Goal: Task Accomplishment & Management: Manage account settings

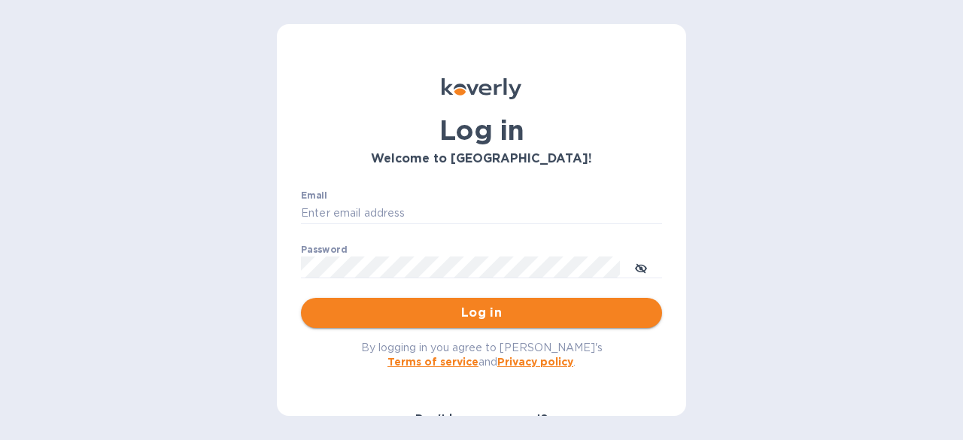
type input "patrick@fantasmawines.com"
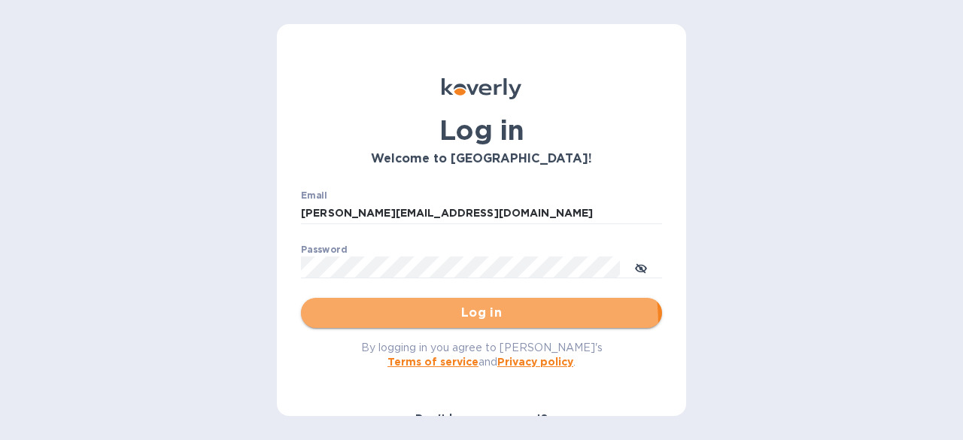
click at [431, 325] on button "Log in" at bounding box center [481, 313] width 361 height 30
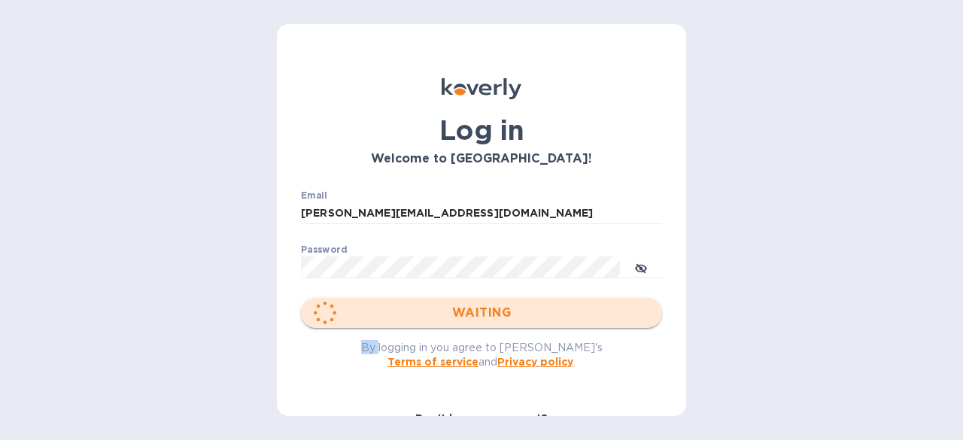
click at [431, 325] on div "WAITING" at bounding box center [481, 313] width 361 height 30
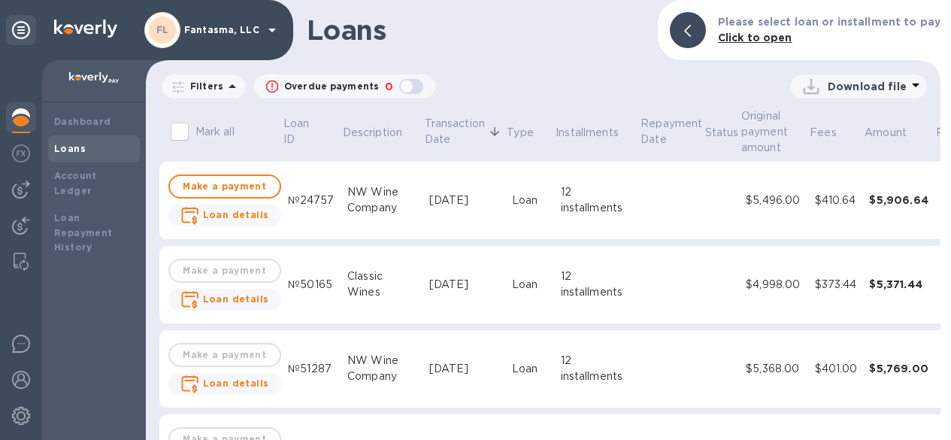
click at [311, 202] on div "№24757" at bounding box center [311, 201] width 47 height 16
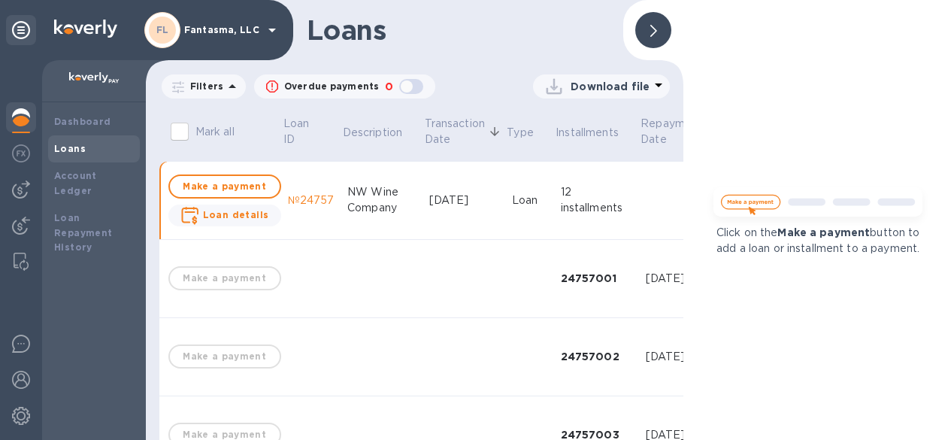
click at [506, 199] on td "Loan" at bounding box center [530, 201] width 49 height 78
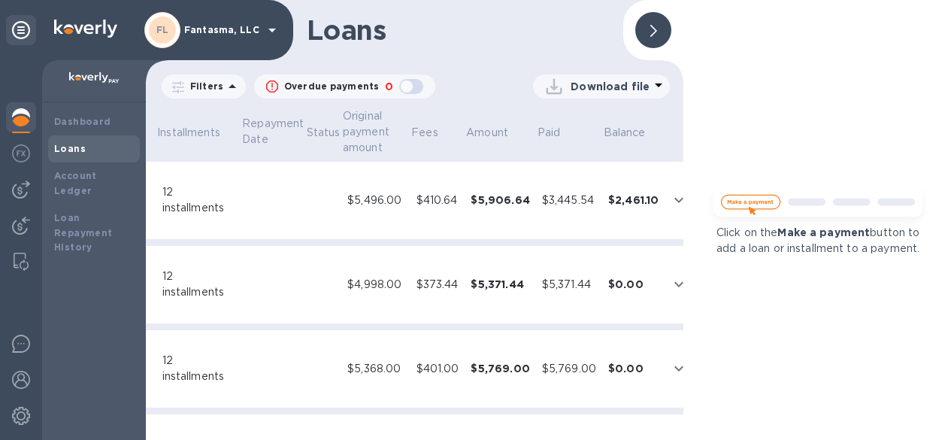
scroll to position [0, 401]
click at [668, 194] on icon "expand row" at bounding box center [677, 200] width 18 height 18
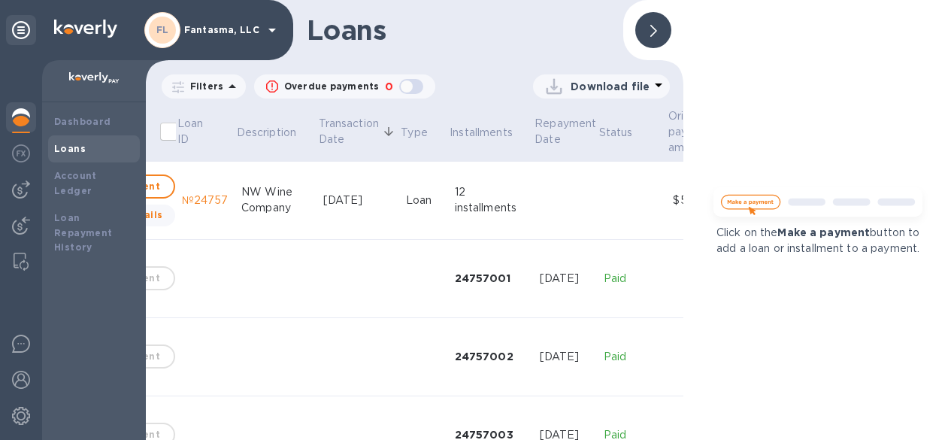
scroll to position [0, 0]
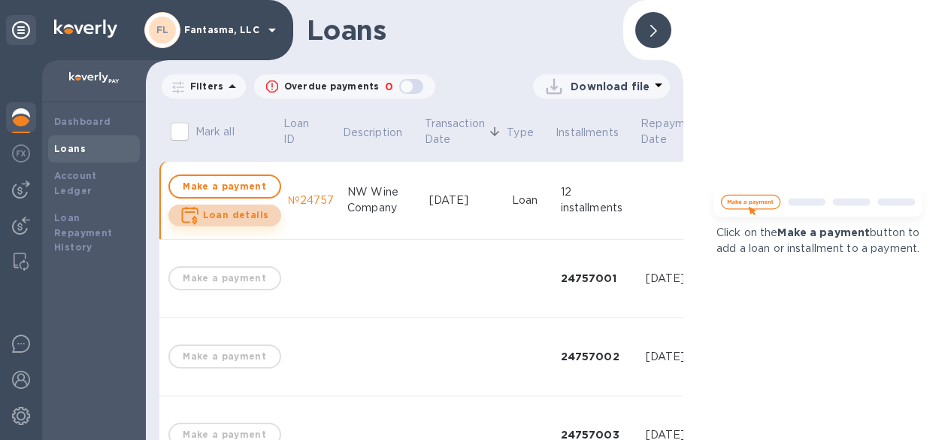
click at [235, 214] on b "Loan details" at bounding box center [236, 214] width 66 height 11
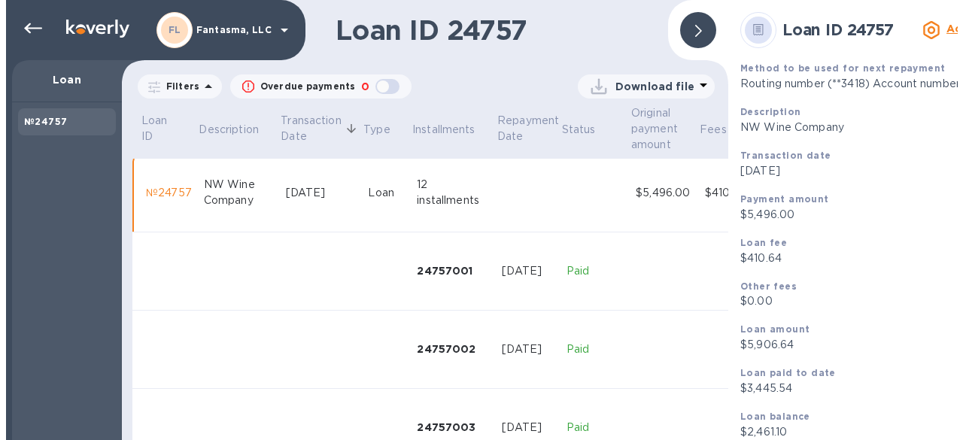
scroll to position [0, 74]
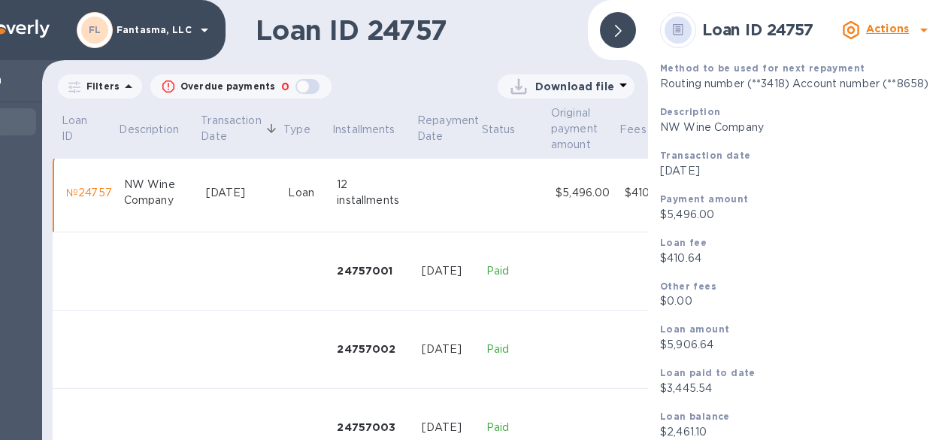
click at [912, 30] on div at bounding box center [924, 30] width 24 height 24
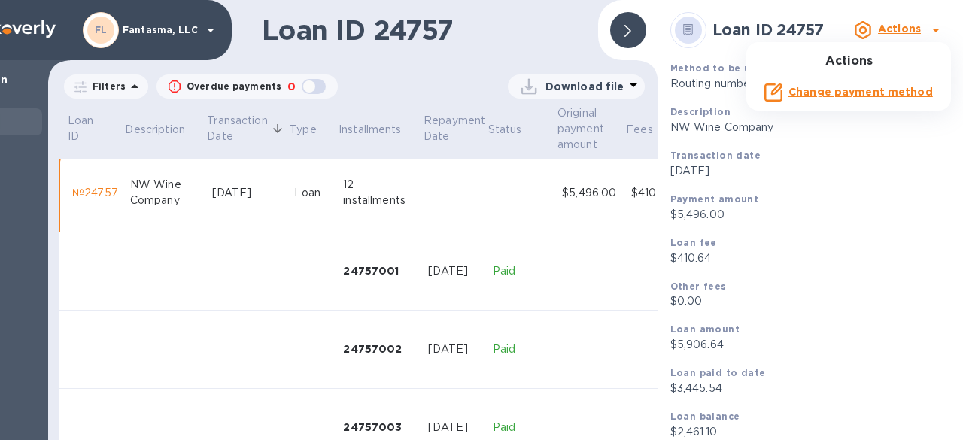
scroll to position [0, 68]
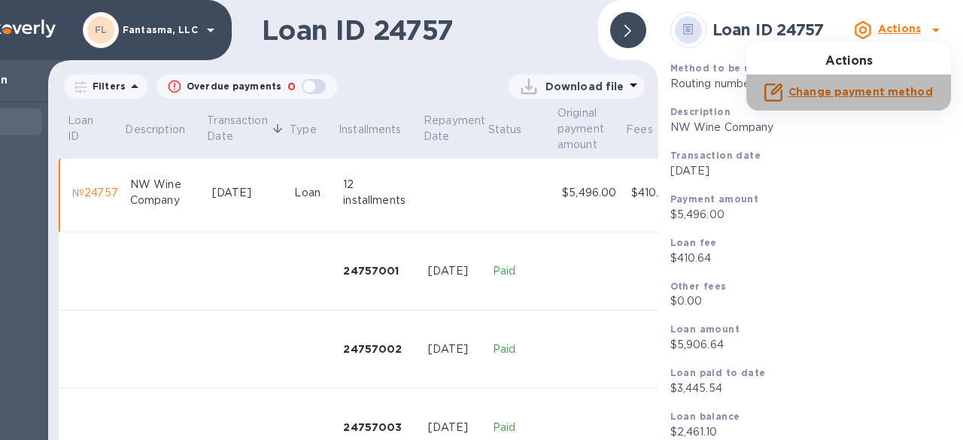
click at [865, 92] on b "Change payment method" at bounding box center [860, 92] width 144 height 12
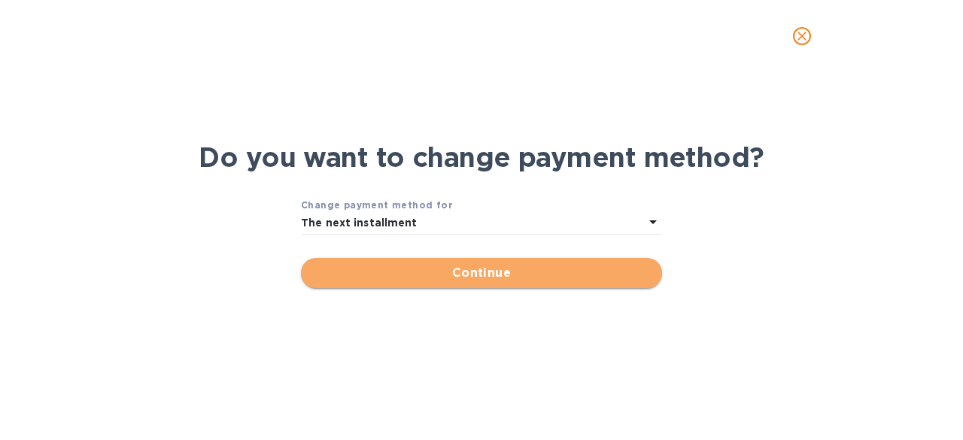
click at [493, 268] on span "Continue" at bounding box center [481, 273] width 337 height 18
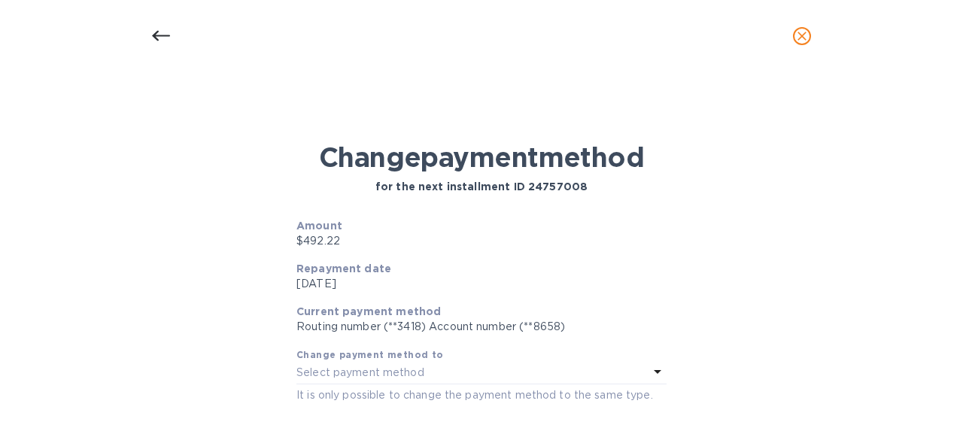
click at [487, 375] on div "Select payment method" at bounding box center [472, 373] width 352 height 21
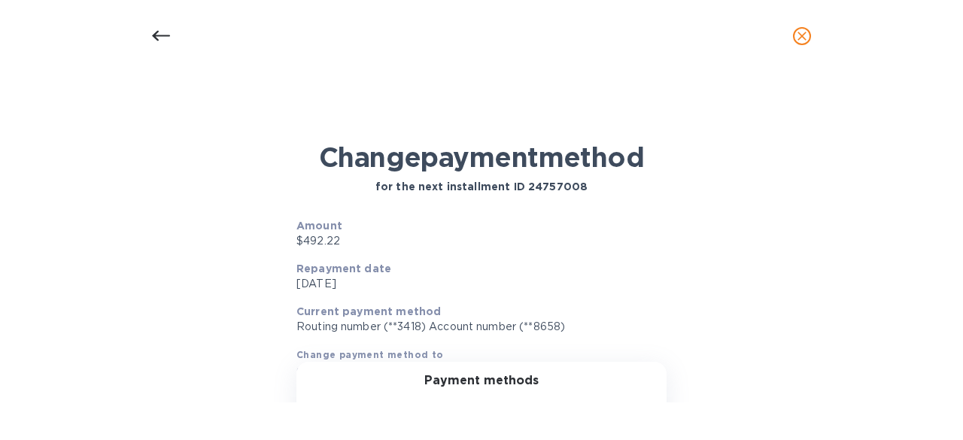
scroll to position [104, 0]
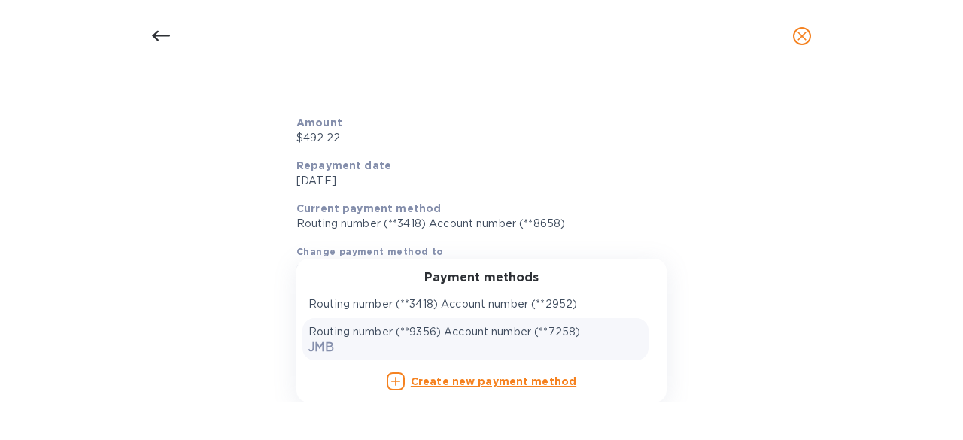
click at [444, 330] on p "Routing number (**9356) Account number (**7258)" at bounding box center [444, 332] width 272 height 16
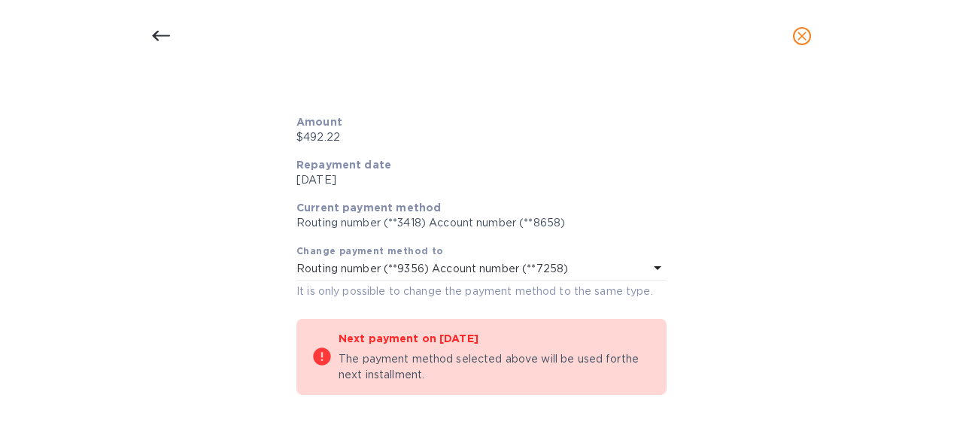
click at [564, 269] on p "Routing number (**9356) Account number (**7258)" at bounding box center [432, 269] width 272 height 16
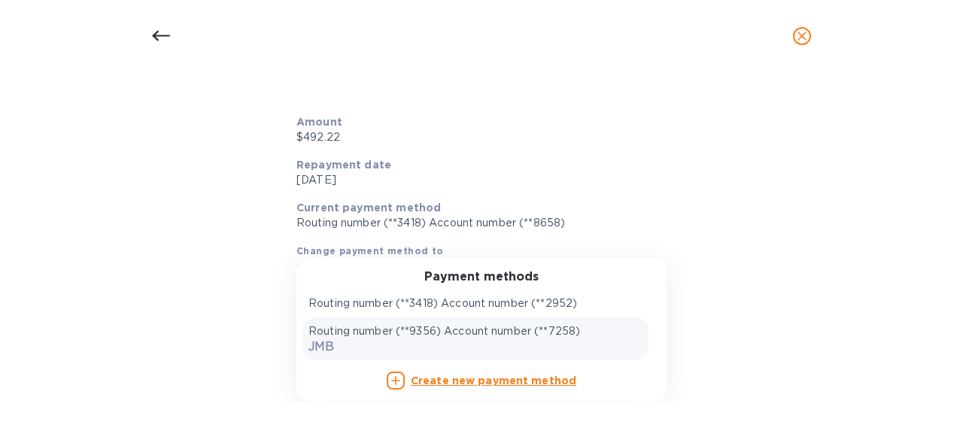
click at [511, 335] on p "Routing number (**9356) Account number (**7258)" at bounding box center [444, 331] width 272 height 16
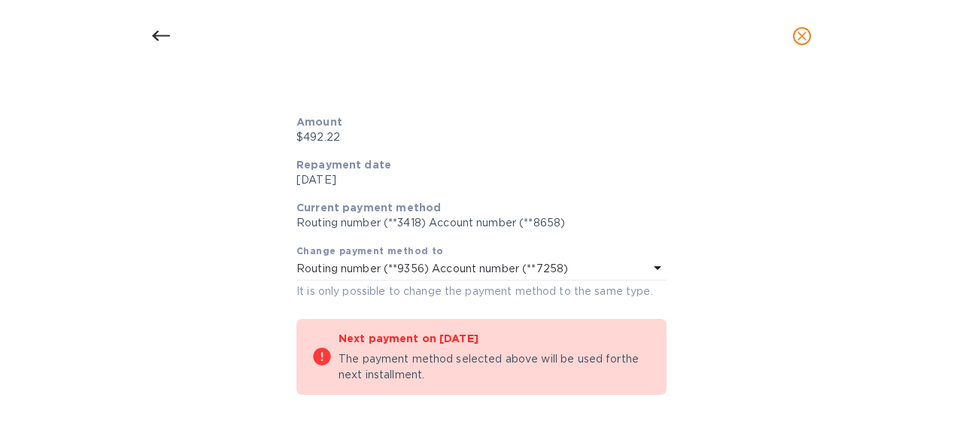
scroll to position [163, 0]
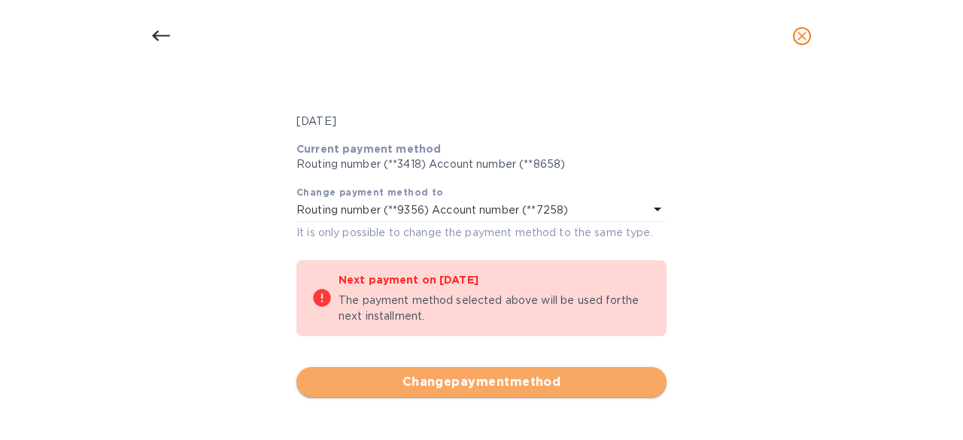
click at [490, 375] on span "Change payment method" at bounding box center [481, 382] width 346 height 18
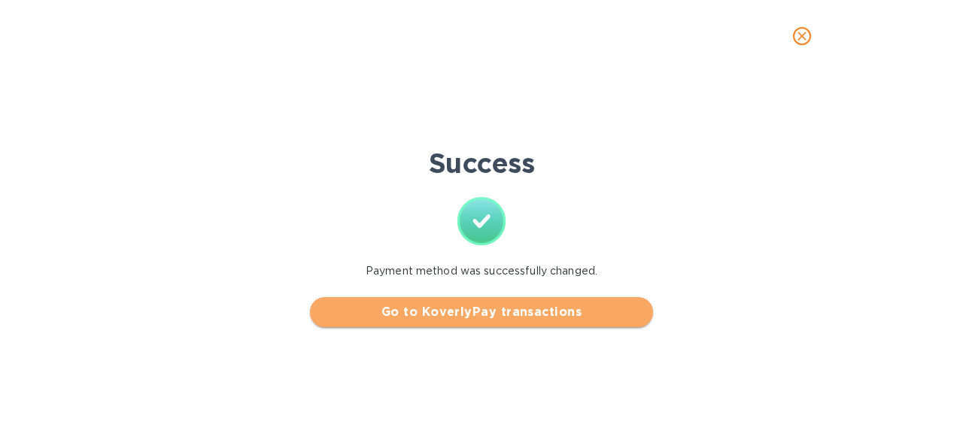
click at [506, 317] on span "Go to KoverlyPay transactions" at bounding box center [481, 312] width 319 height 18
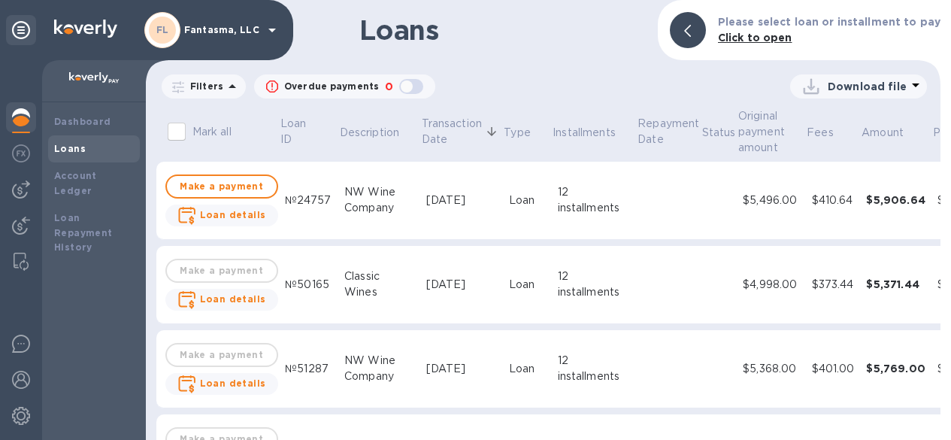
click at [474, 206] on div "[DATE]" at bounding box center [461, 201] width 71 height 16
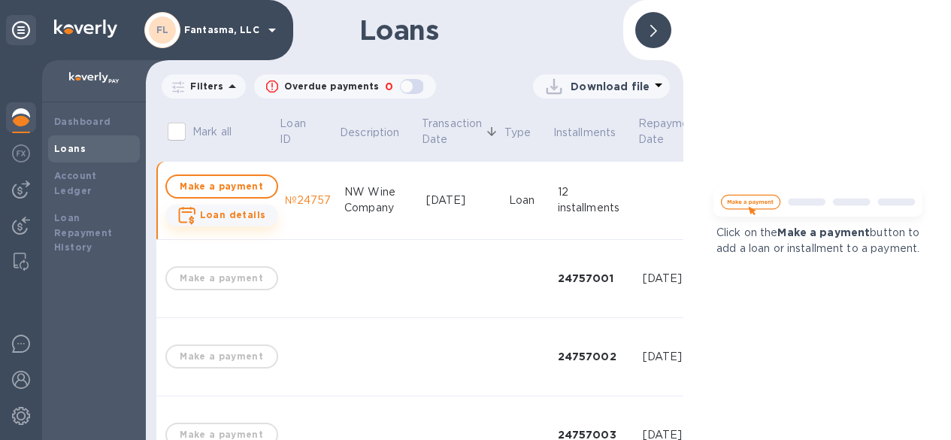
click at [265, 216] on button "Loan details" at bounding box center [221, 216] width 113 height 22
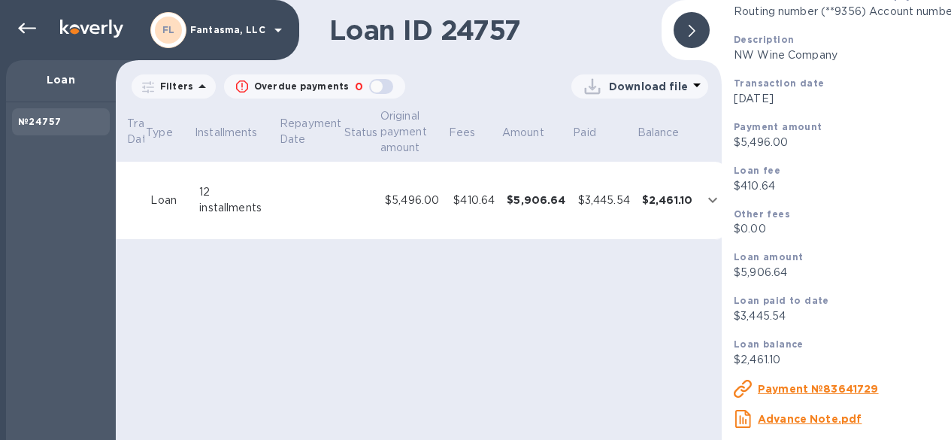
scroll to position [11, 0]
click at [705, 191] on icon "expand row" at bounding box center [713, 200] width 18 height 18
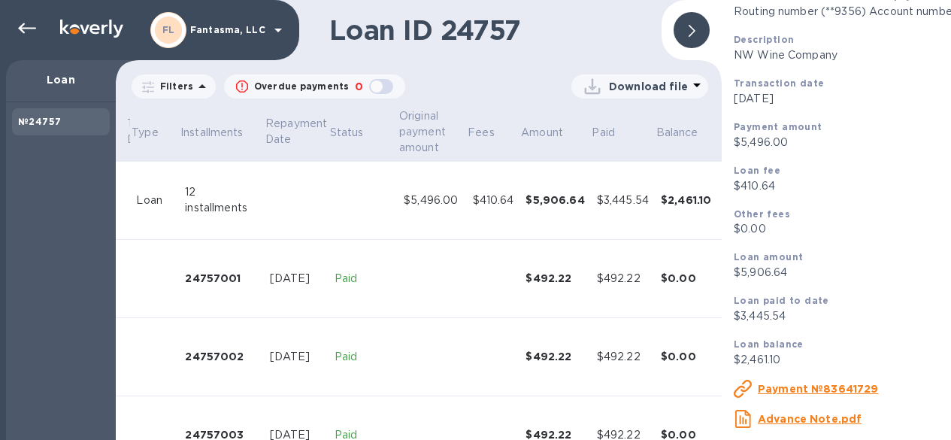
scroll to position [0, 0]
click at [23, 29] on icon at bounding box center [27, 29] width 18 height 18
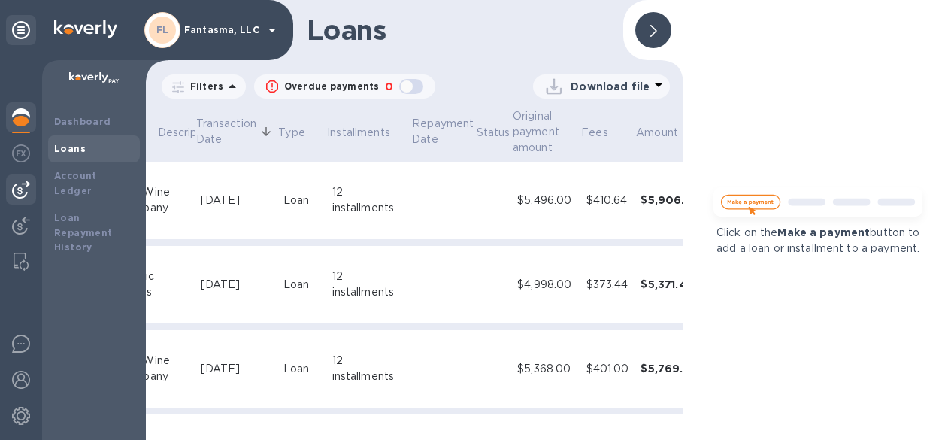
click at [23, 196] on img at bounding box center [21, 190] width 18 height 18
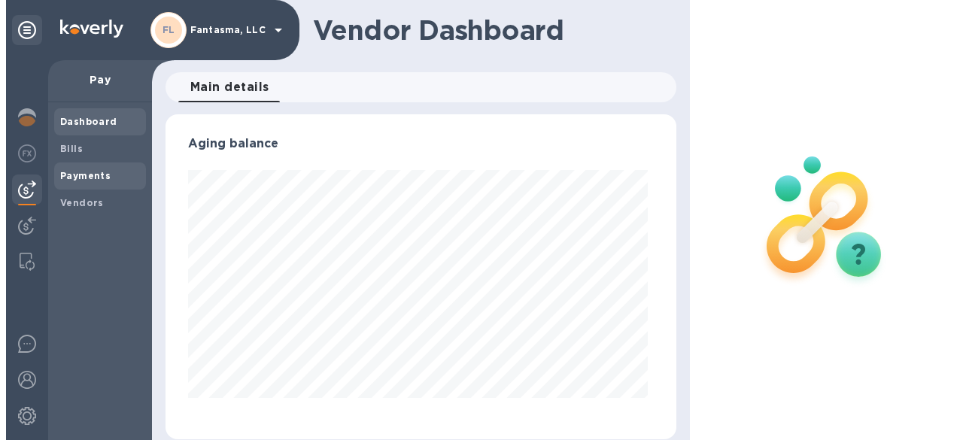
scroll to position [325, 505]
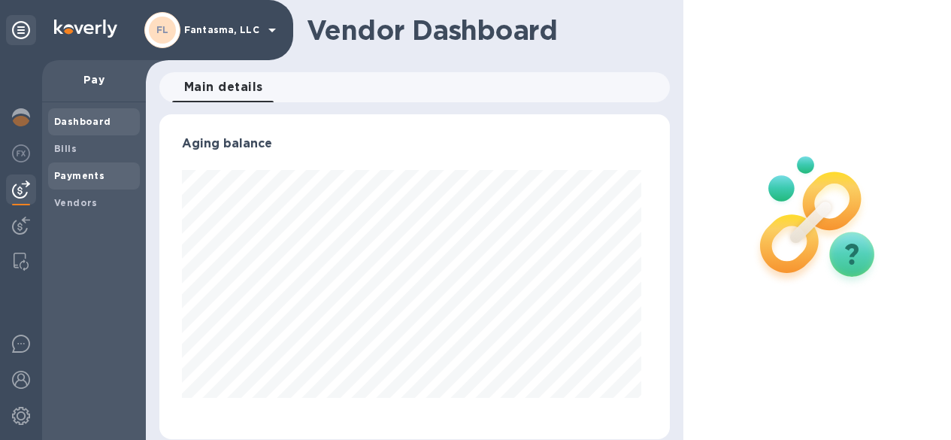
click at [93, 180] on b "Payments" at bounding box center [79, 175] width 50 height 11
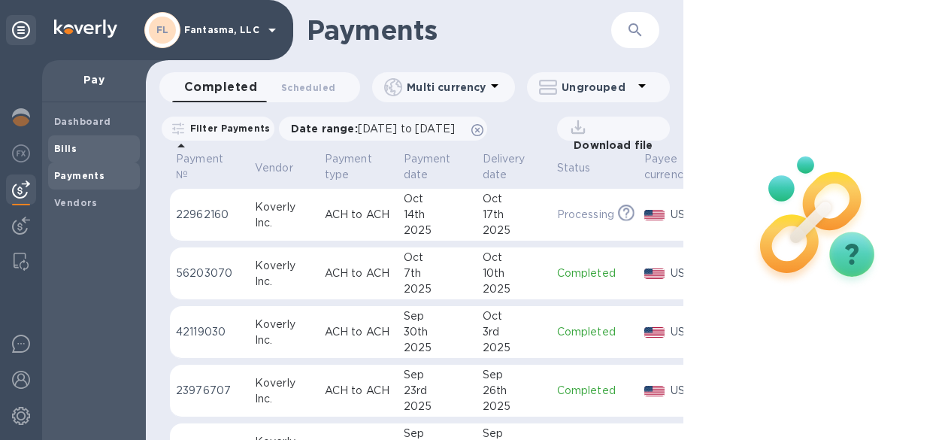
click at [89, 158] on div "Bills" at bounding box center [94, 148] width 92 height 27
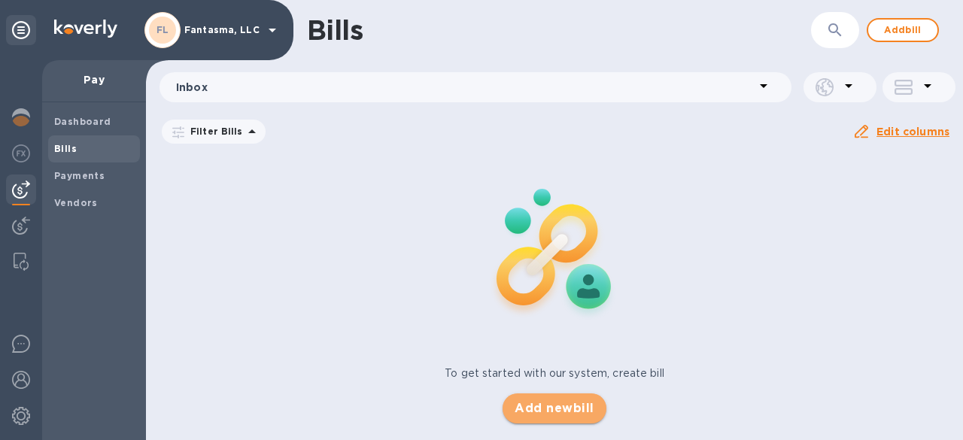
click at [576, 407] on span "Add new bill" at bounding box center [553, 408] width 79 height 18
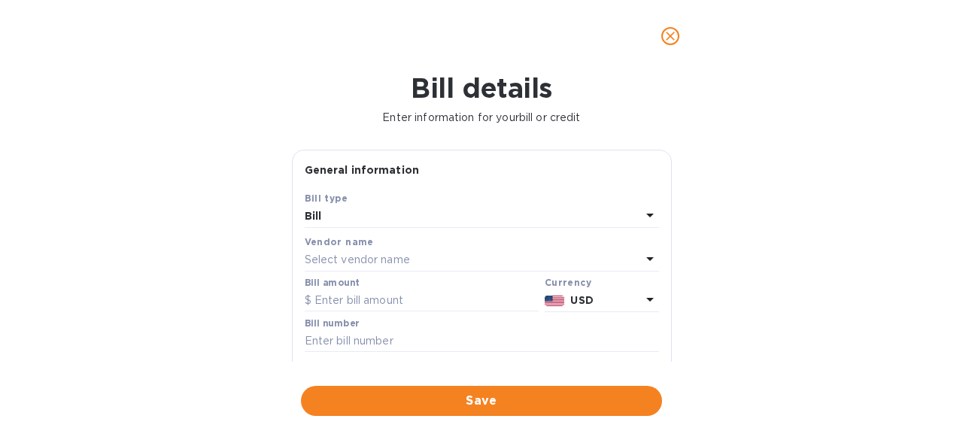
click at [410, 257] on p "Select vendor name" at bounding box center [357, 260] width 105 height 16
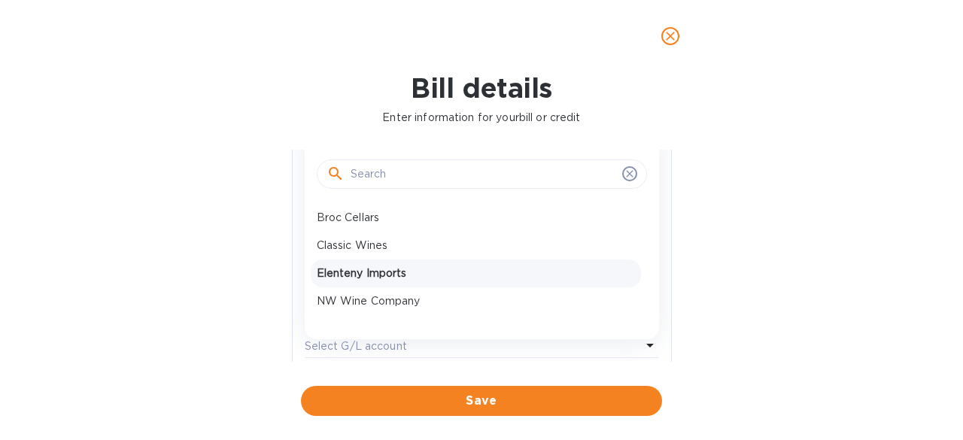
scroll to position [129, 0]
click at [379, 277] on p "Elenteny Imports" at bounding box center [476, 273] width 318 height 16
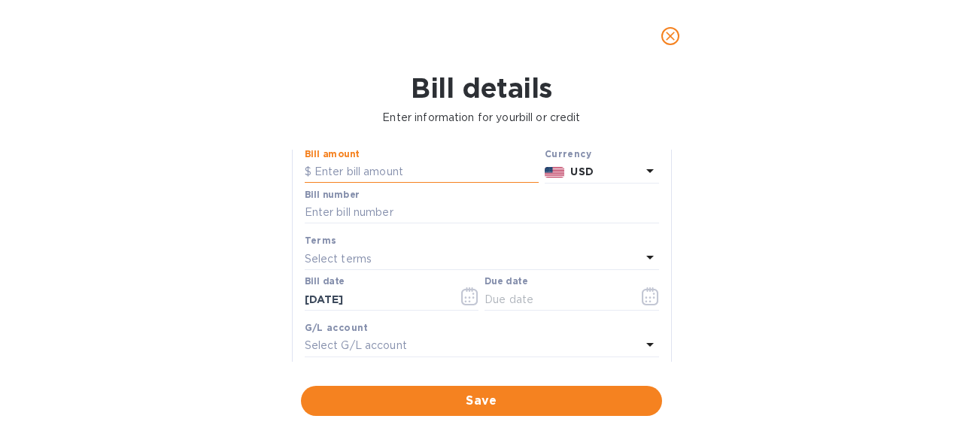
click at [384, 170] on input "text" at bounding box center [422, 172] width 234 height 23
type input "3,951.36"
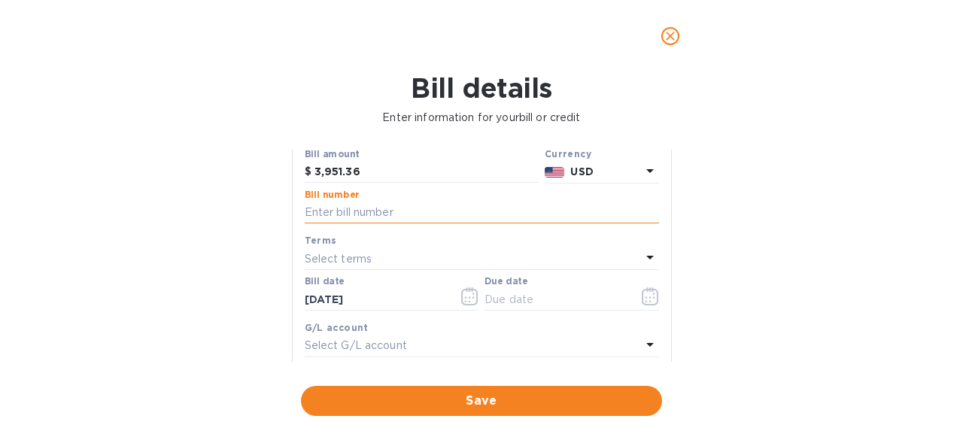
click at [453, 215] on input "text" at bounding box center [482, 213] width 354 height 23
paste input "INV755401"
type input "INV755401 (coeur)"
click at [397, 256] on div "Select terms" at bounding box center [473, 258] width 336 height 21
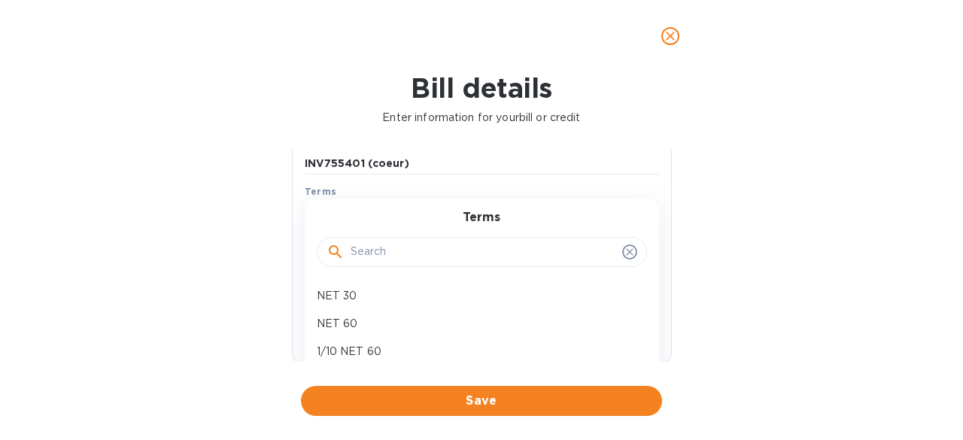
scroll to position [178, 0]
click at [363, 329] on p "NET 60" at bounding box center [476, 323] width 318 height 16
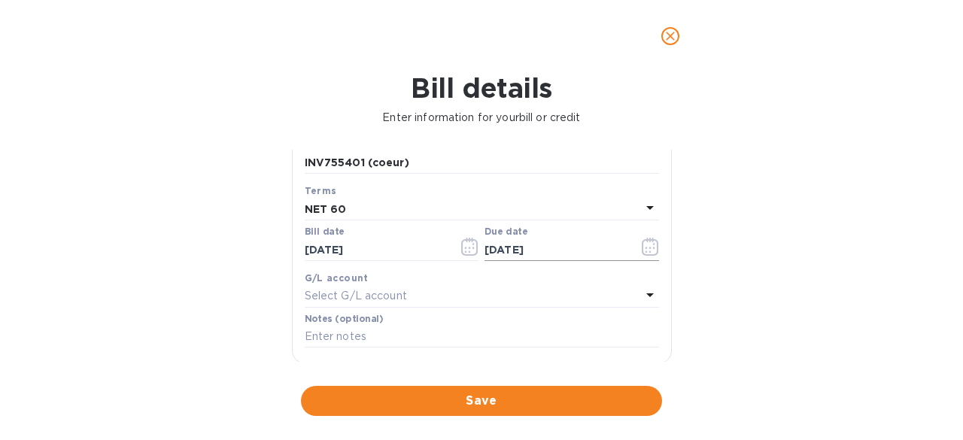
click at [536, 258] on input "[DATE]" at bounding box center [555, 249] width 142 height 23
click at [642, 252] on icon "button" at bounding box center [650, 247] width 17 height 18
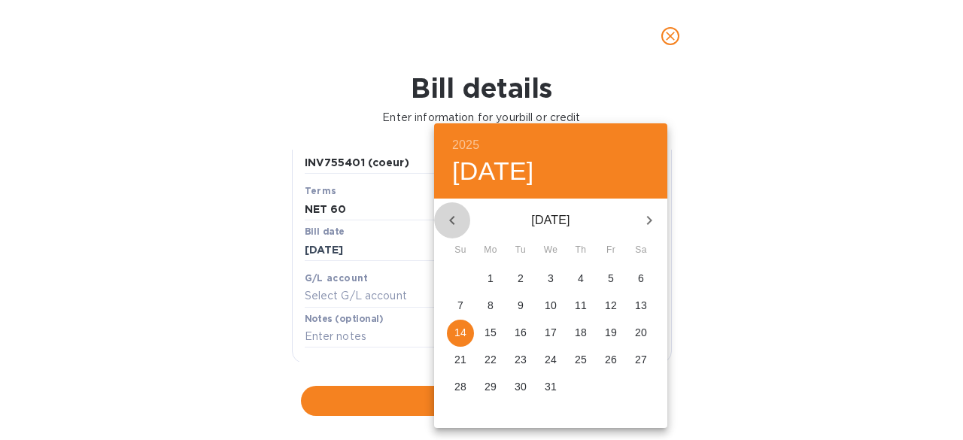
click at [455, 221] on icon "button" at bounding box center [452, 220] width 18 height 18
click at [556, 332] on p "15" at bounding box center [551, 332] width 12 height 15
type input "[DATE]"
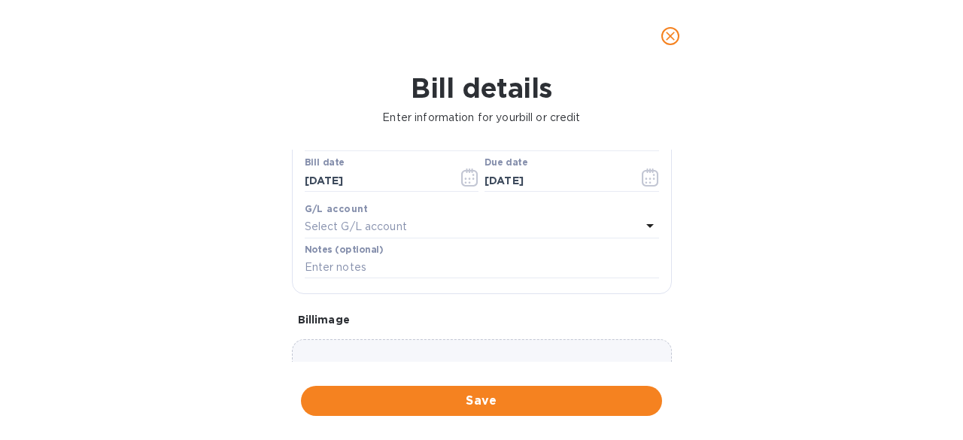
scroll to position [248, 0]
click at [460, 271] on input "text" at bounding box center [482, 267] width 354 height 23
paste input "INV755401"
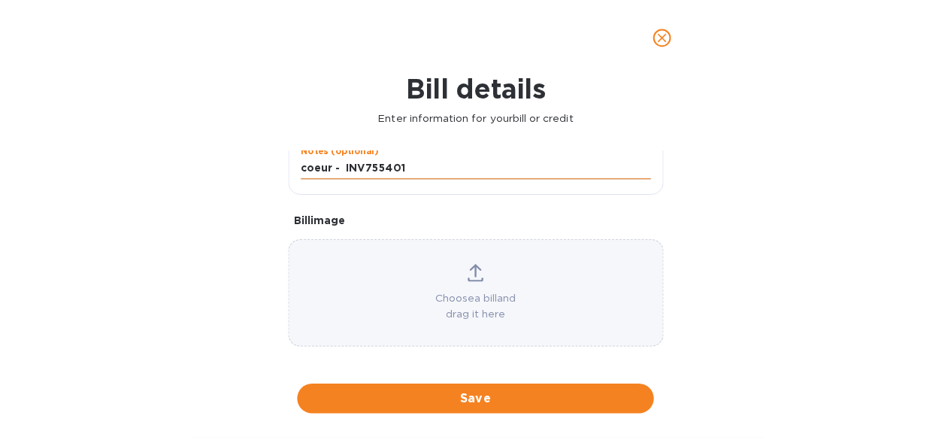
scroll to position [353, 0]
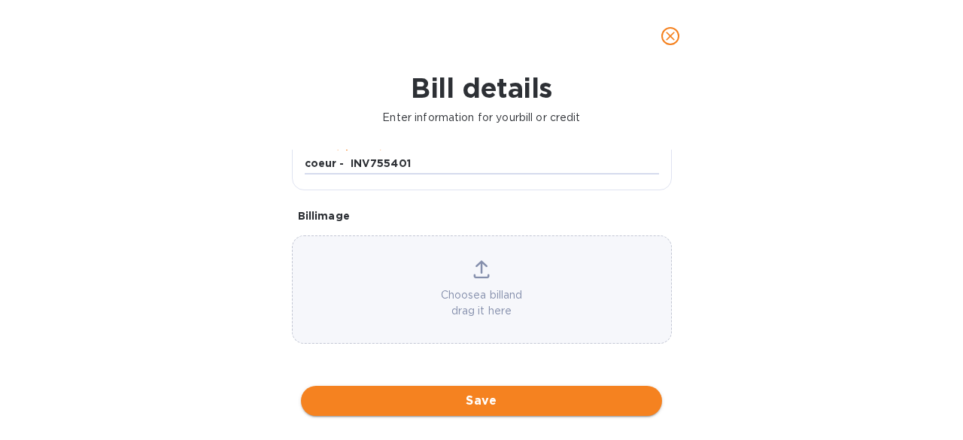
type input "coeur - INV755401"
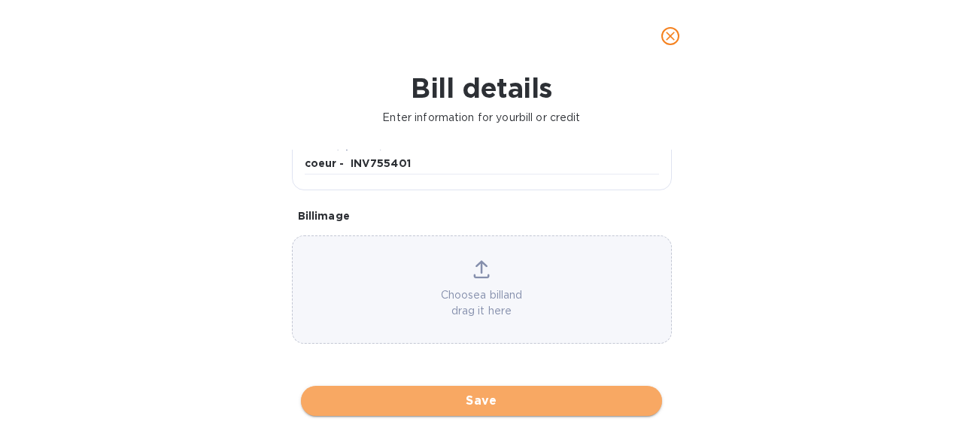
click at [500, 405] on span "Save" at bounding box center [481, 401] width 337 height 18
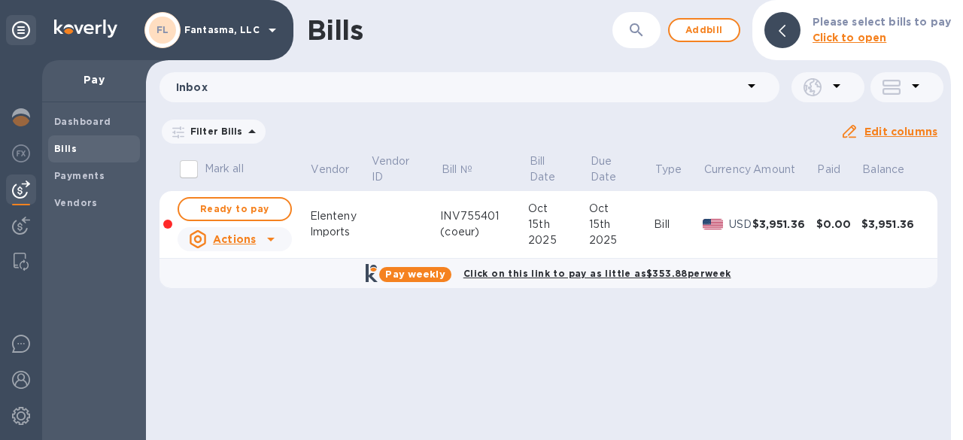
click at [574, 272] on b "Click on this link to pay as little as $353.88 per week" at bounding box center [597, 273] width 268 height 11
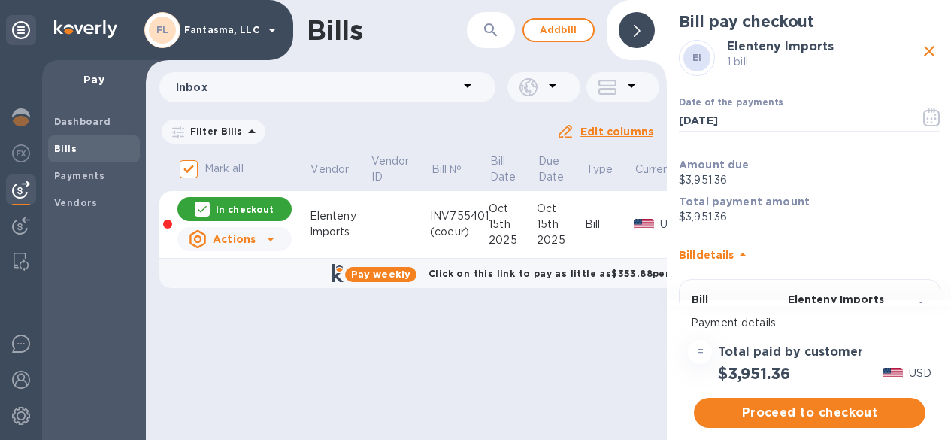
scroll to position [11, 0]
click at [496, 268] on b "Click on this link to pay as little as $353.88 per week" at bounding box center [563, 273] width 268 height 11
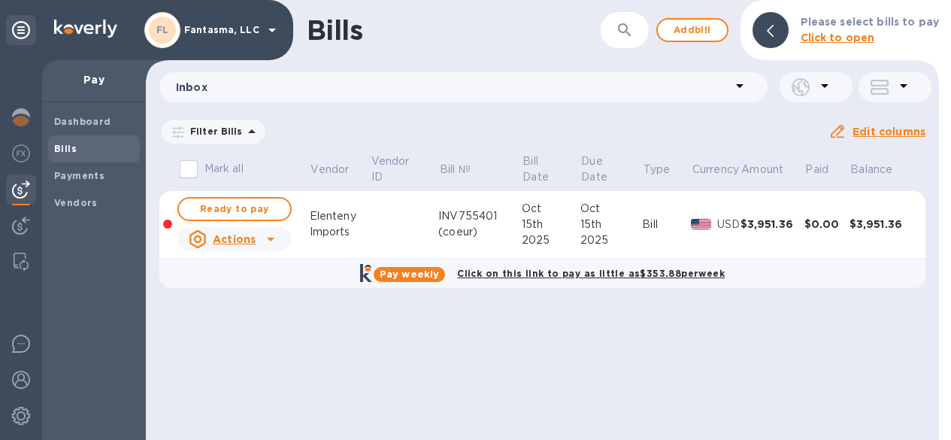
scroll to position [0, 0]
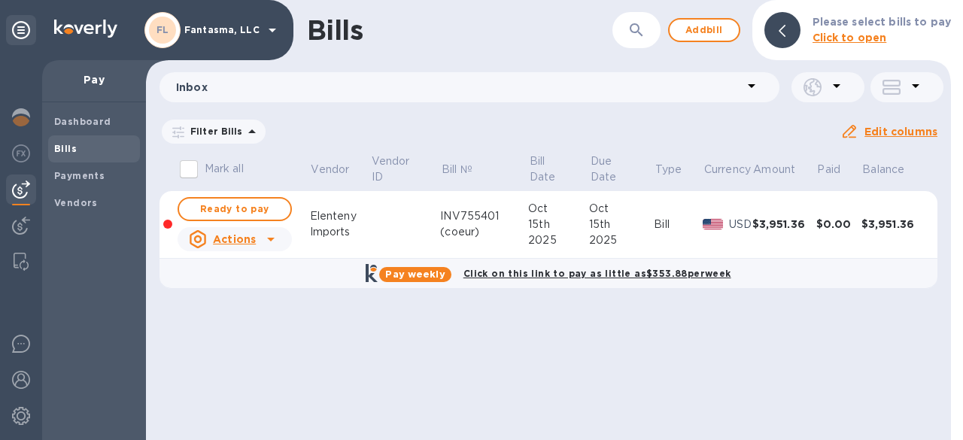
checkbox input "true"
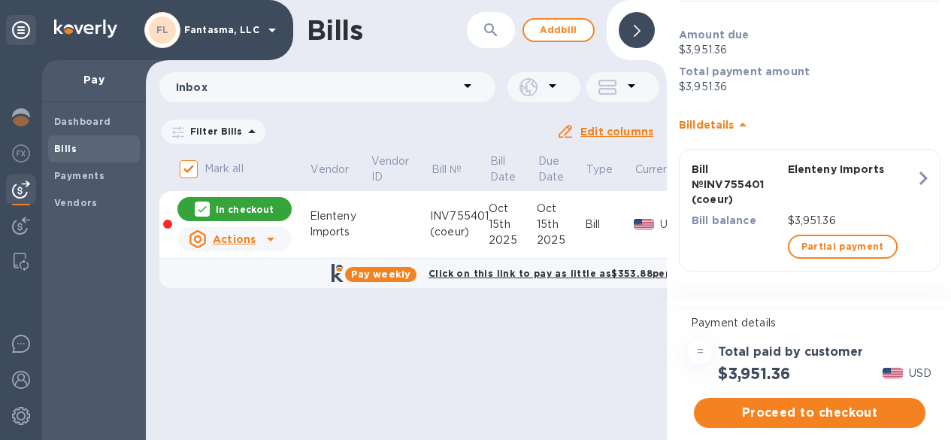
scroll to position [11, 0]
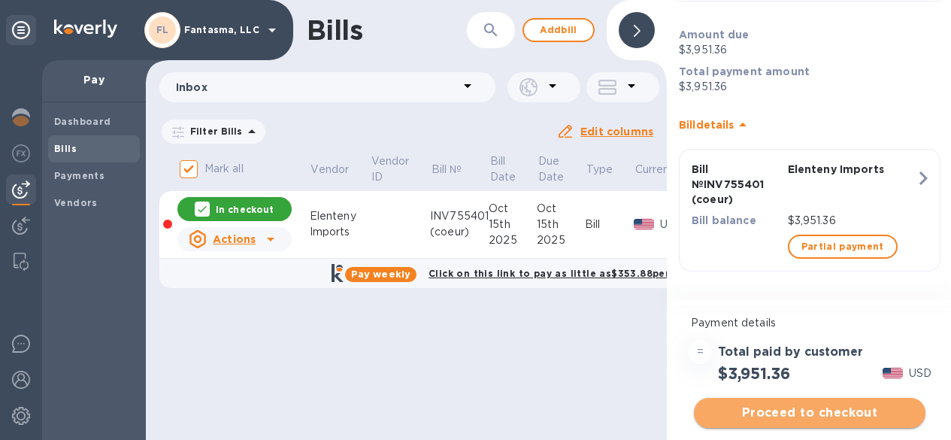
click at [788, 404] on span "Proceed to checkout" at bounding box center [810, 413] width 208 height 18
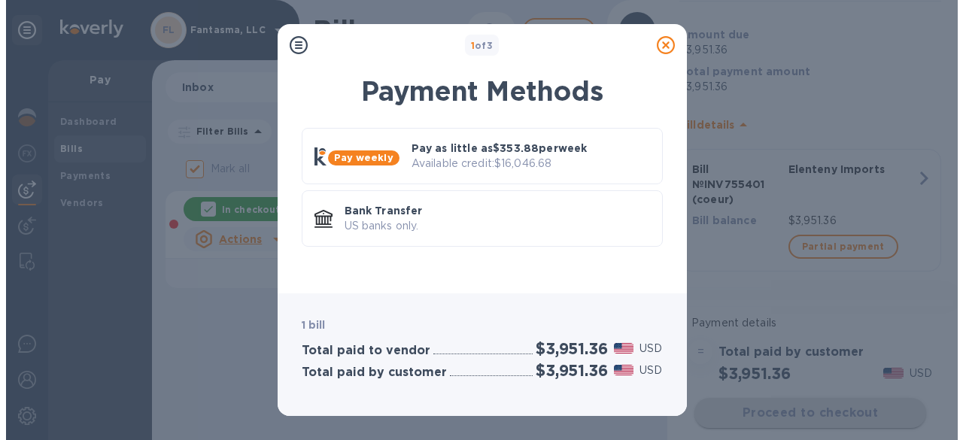
scroll to position [0, 0]
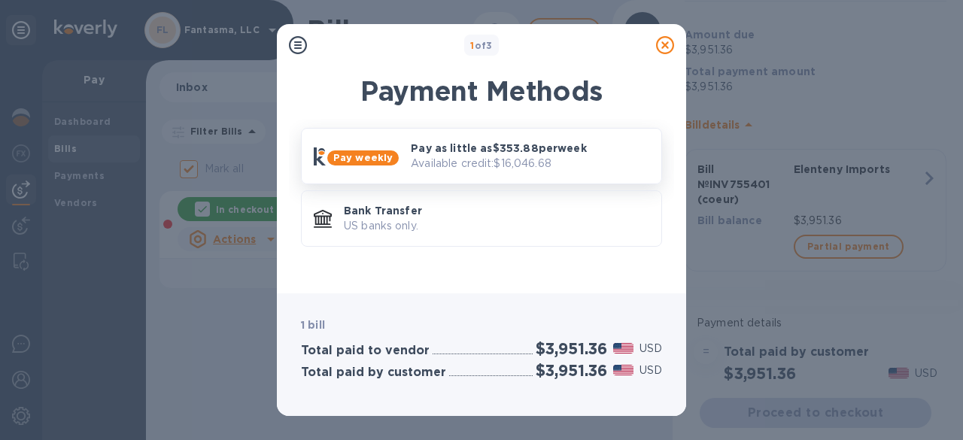
click at [523, 153] on p "Pay as little as $353.88 per week" at bounding box center [530, 148] width 238 height 15
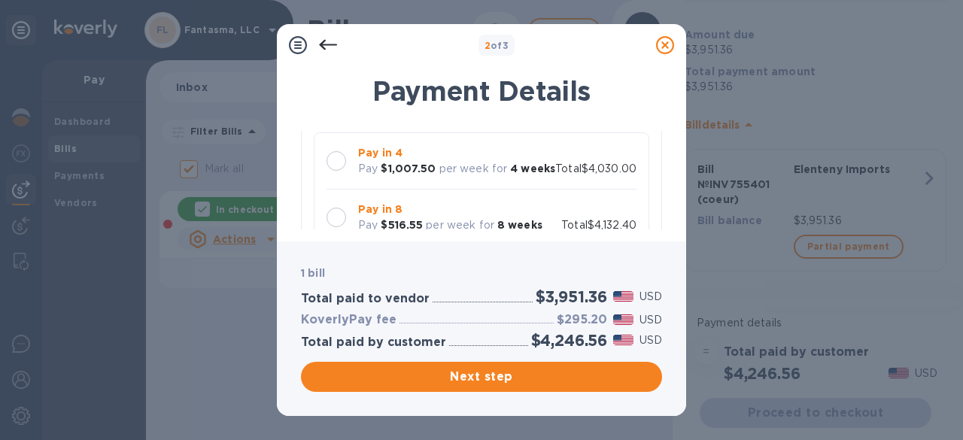
scroll to position [134, 0]
click at [447, 172] on p "per week for" at bounding box center [473, 167] width 68 height 16
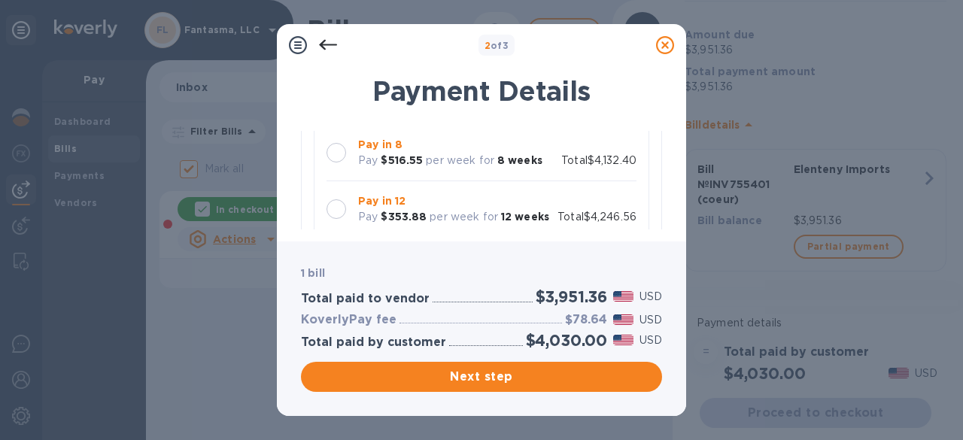
scroll to position [198, 0]
click at [426, 168] on p "per week for" at bounding box center [460, 160] width 68 height 16
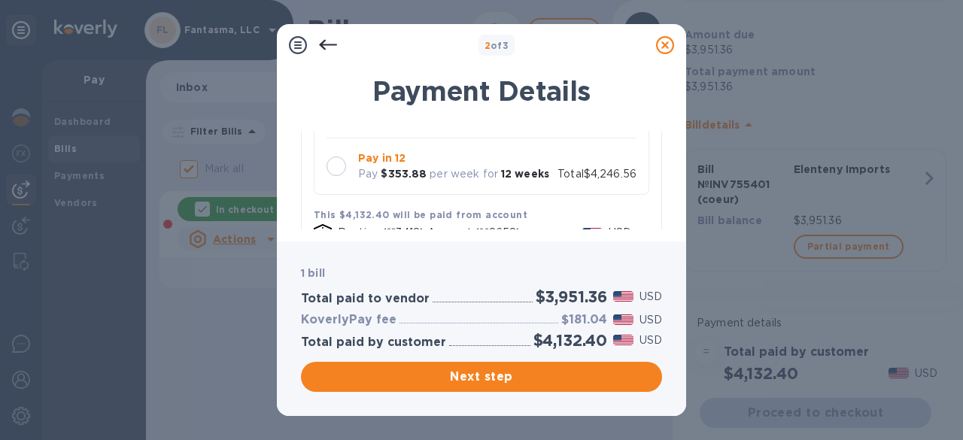
scroll to position [241, 0]
click at [420, 179] on b "$353.88" at bounding box center [404, 173] width 46 height 12
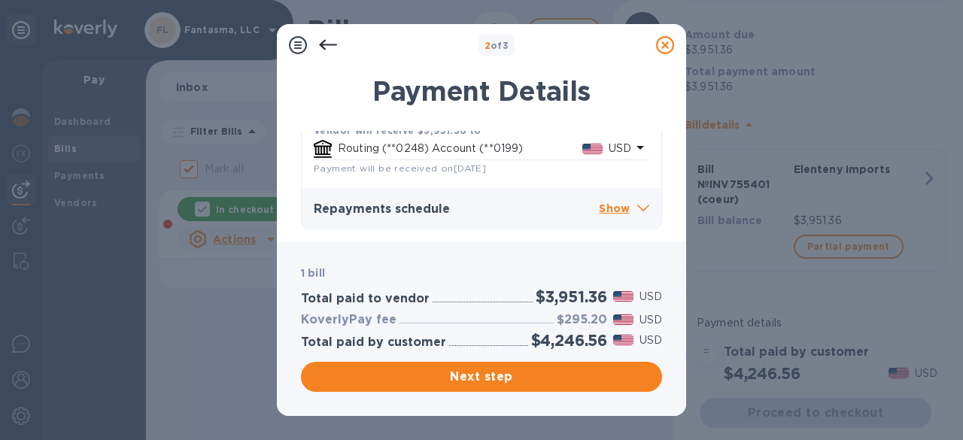
scroll to position [441, 0]
click at [620, 200] on p "Show" at bounding box center [624, 207] width 50 height 19
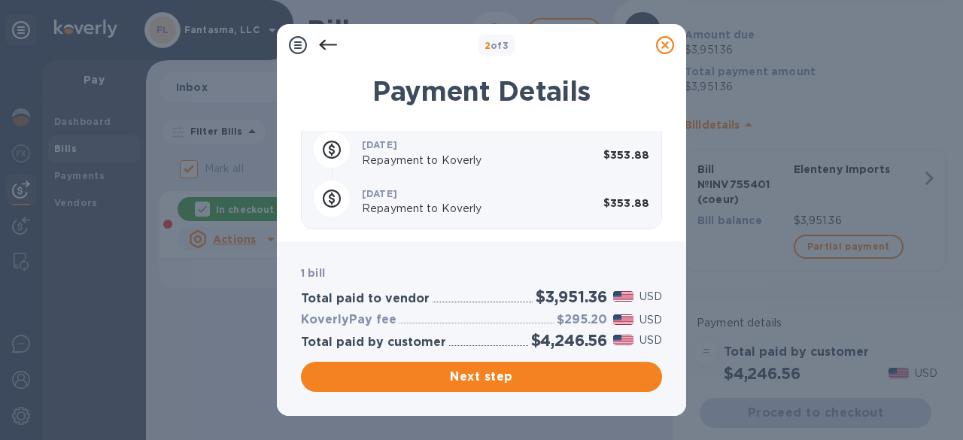
scroll to position [1076, 0]
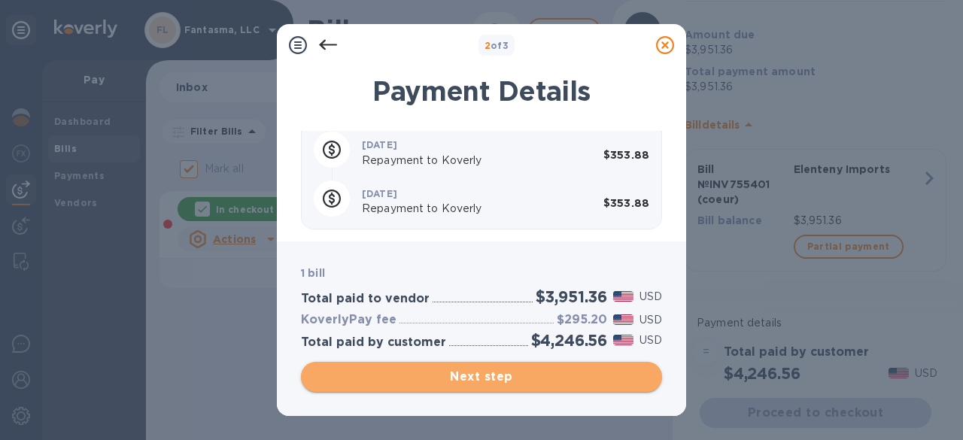
click at [495, 370] on span "Next step" at bounding box center [481, 377] width 337 height 18
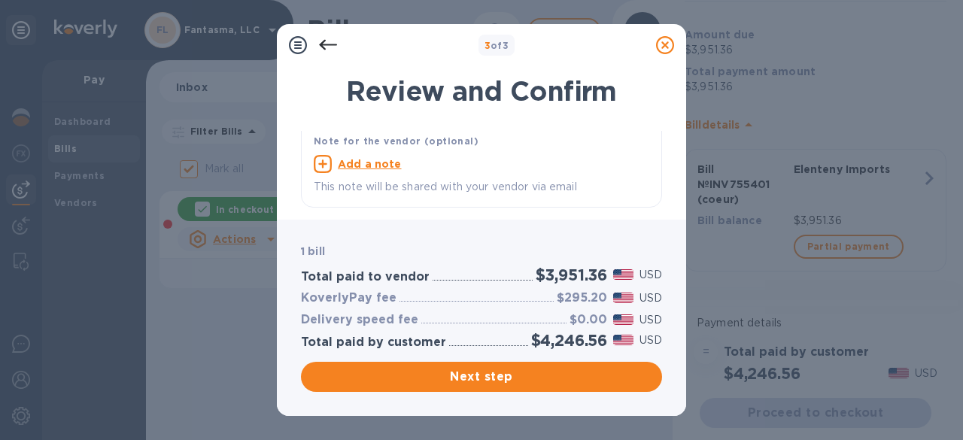
scroll to position [0, 0]
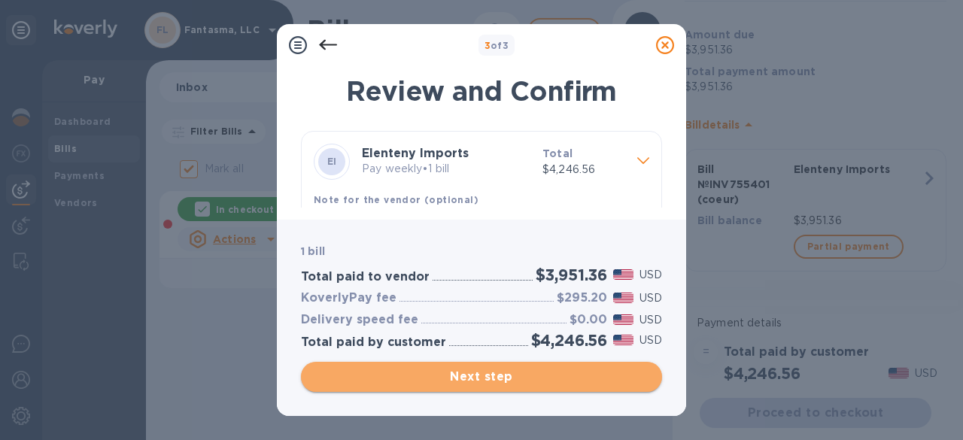
click at [475, 381] on span "Next step" at bounding box center [481, 377] width 337 height 18
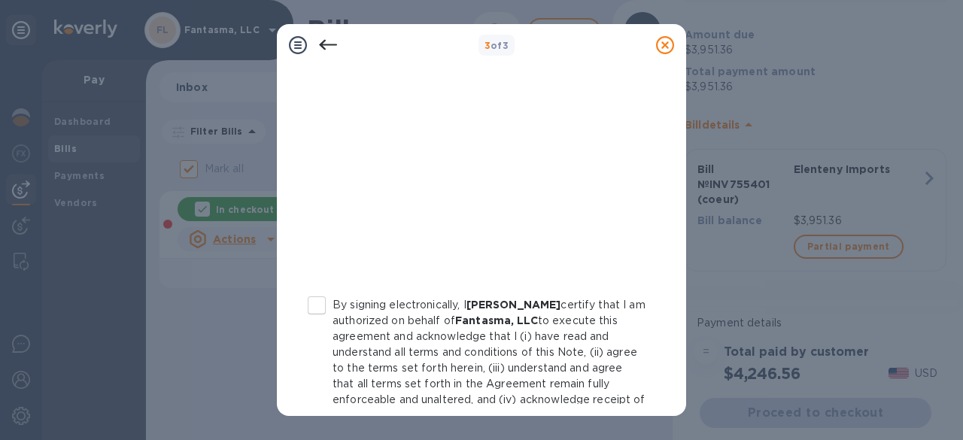
scroll to position [319, 0]
click at [320, 305] on input "By signing electronically, I [PERSON_NAME] certify that I am authorized on beha…" at bounding box center [317, 305] width 32 height 32
checkbox input "true"
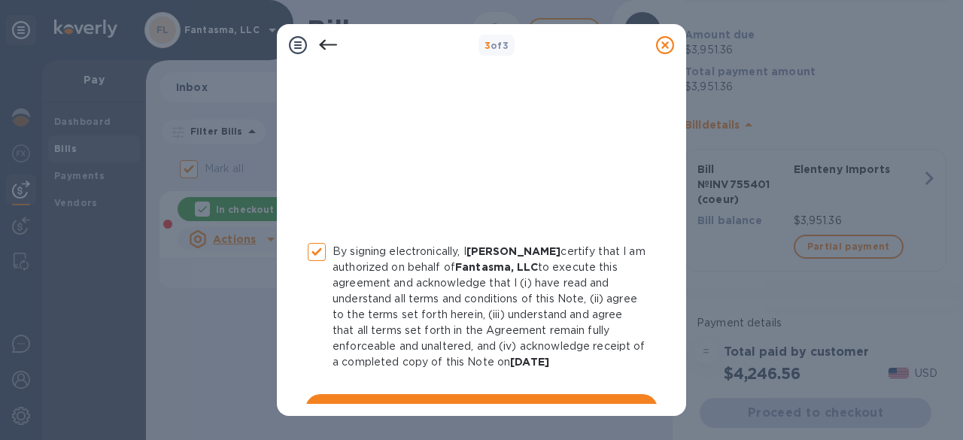
scroll to position [400, 0]
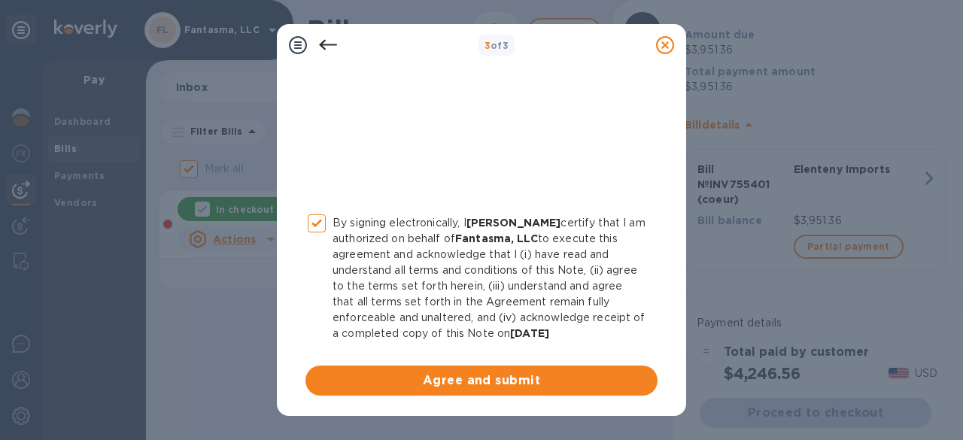
click at [326, 44] on icon at bounding box center [328, 45] width 18 height 11
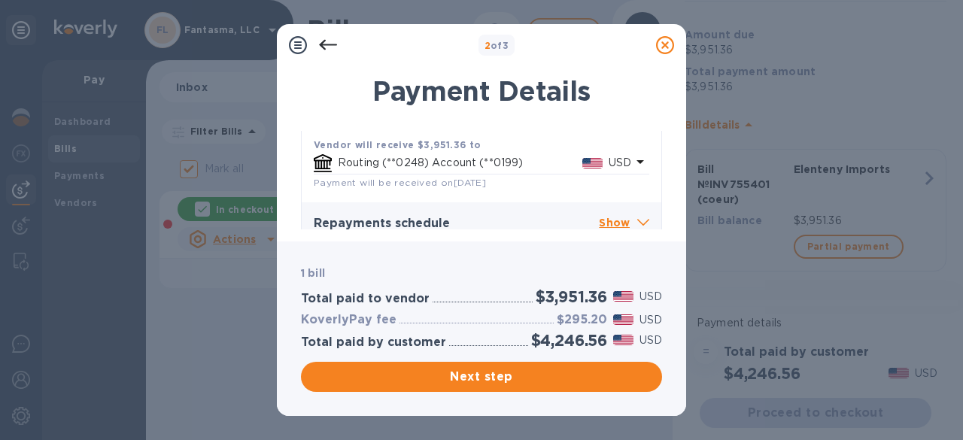
scroll to position [441, 0]
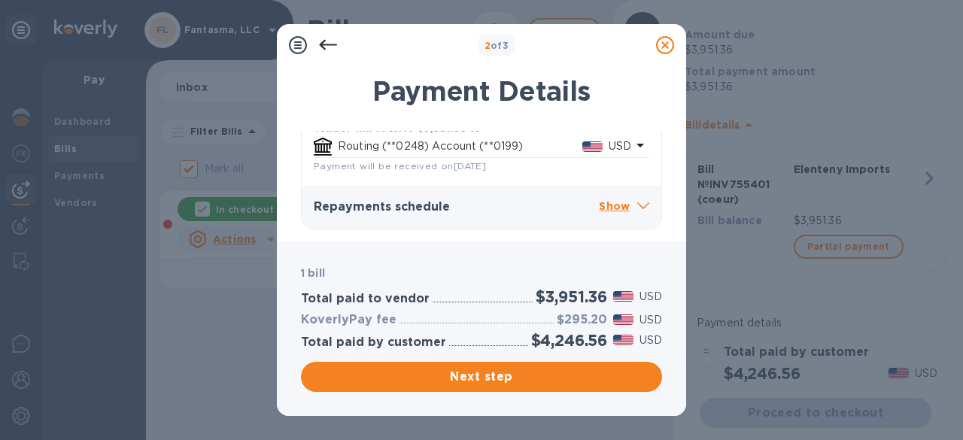
click at [622, 211] on p "Show" at bounding box center [624, 207] width 50 height 19
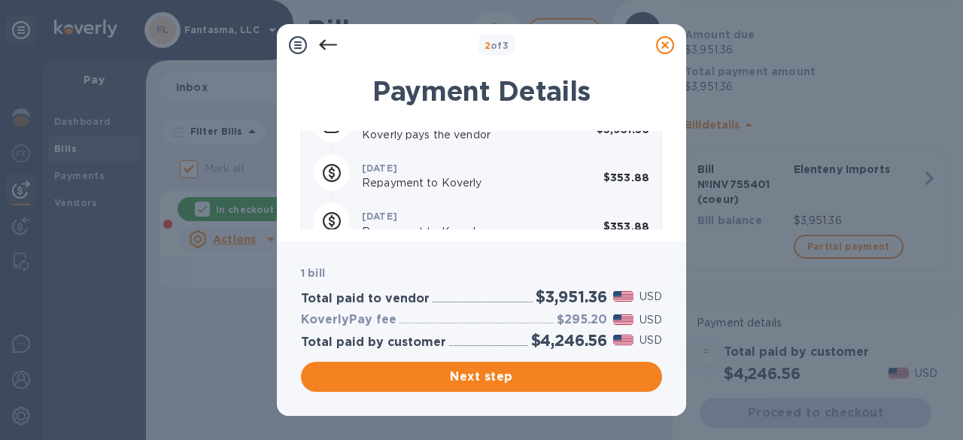
scroll to position [547, 0]
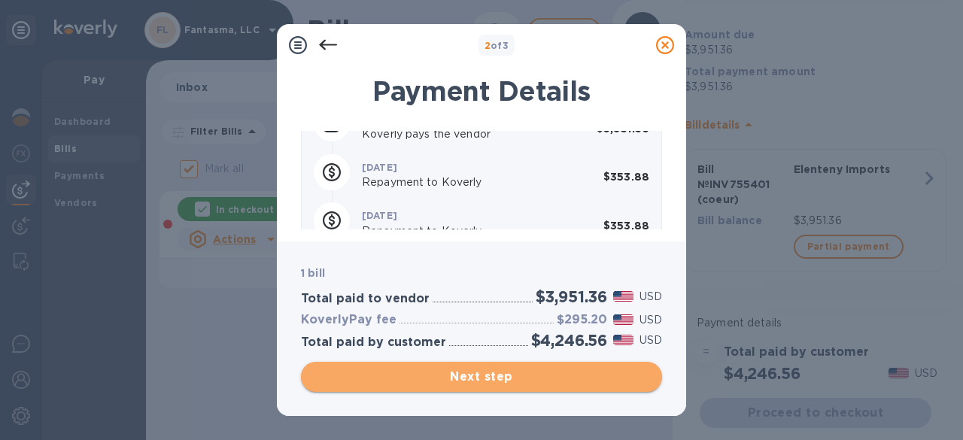
click at [493, 372] on span "Next step" at bounding box center [481, 377] width 337 height 18
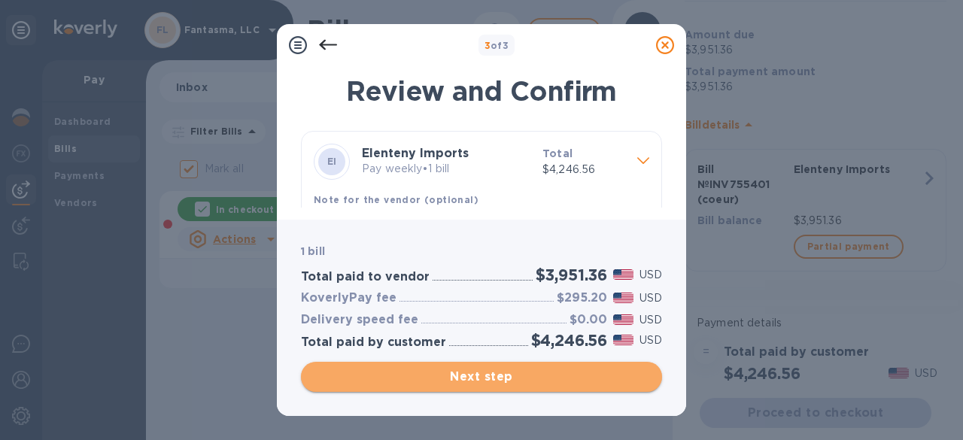
click at [475, 370] on span "Next step" at bounding box center [481, 377] width 337 height 18
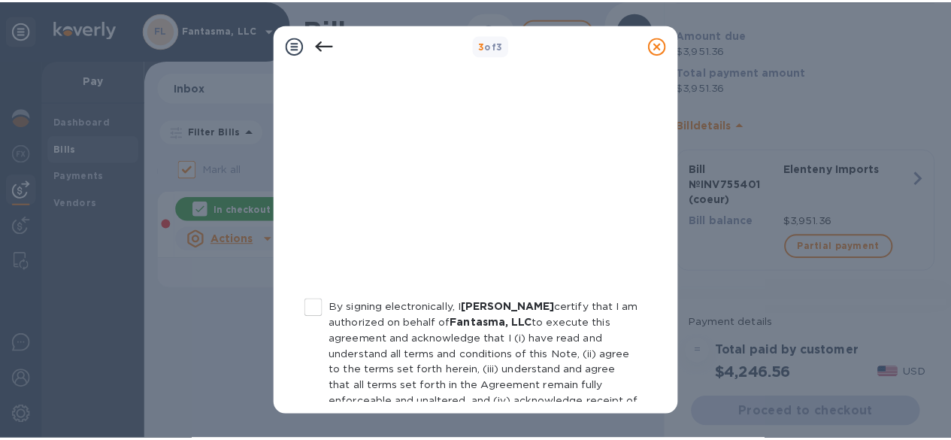
scroll to position [400, 0]
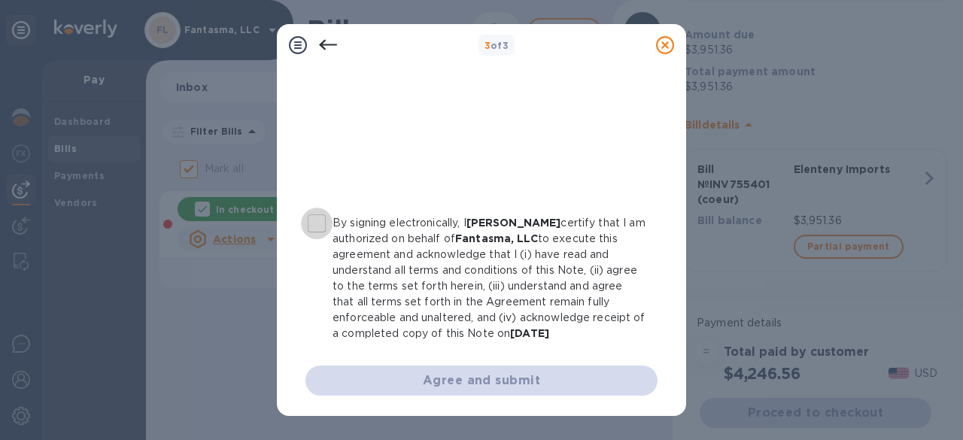
click at [311, 220] on input "By signing electronically, I [PERSON_NAME] certify that I am authorized on beha…" at bounding box center [317, 224] width 32 height 32
checkbox input "true"
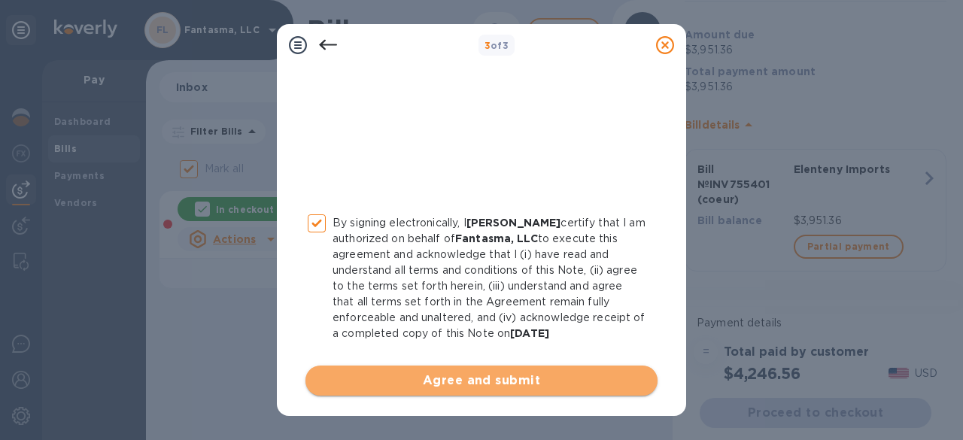
click at [488, 384] on span "Agree and submit" at bounding box center [481, 381] width 328 height 18
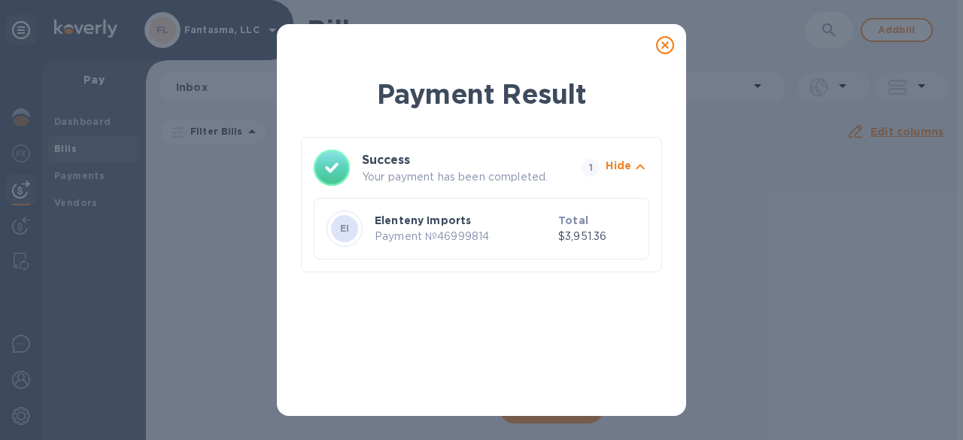
click at [672, 44] on icon at bounding box center [665, 45] width 18 height 18
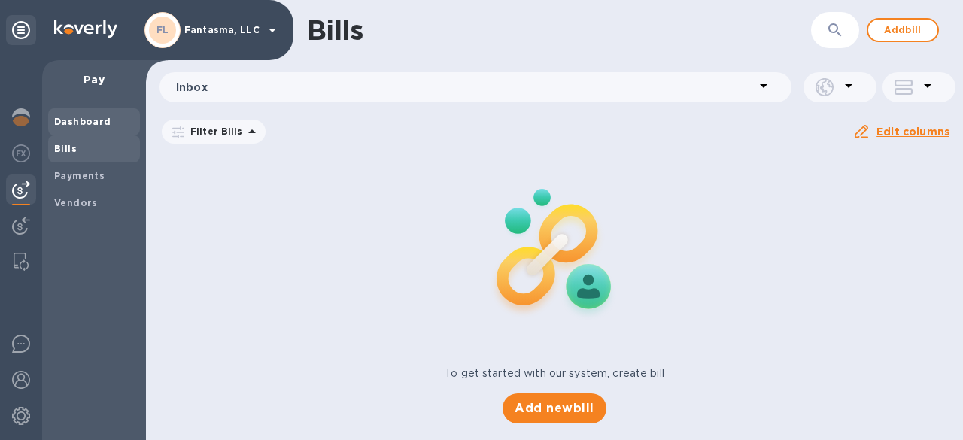
click at [91, 125] on b "Dashboard" at bounding box center [82, 121] width 57 height 11
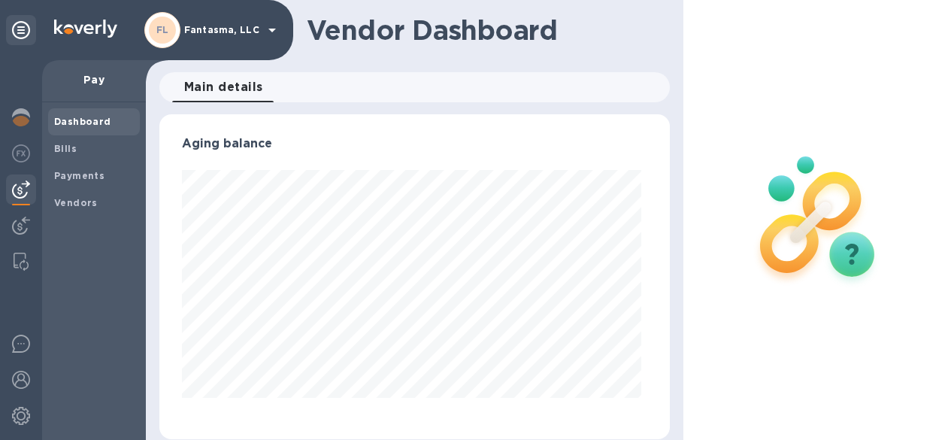
scroll to position [325, 505]
click at [80, 179] on b "Payments" at bounding box center [79, 175] width 50 height 11
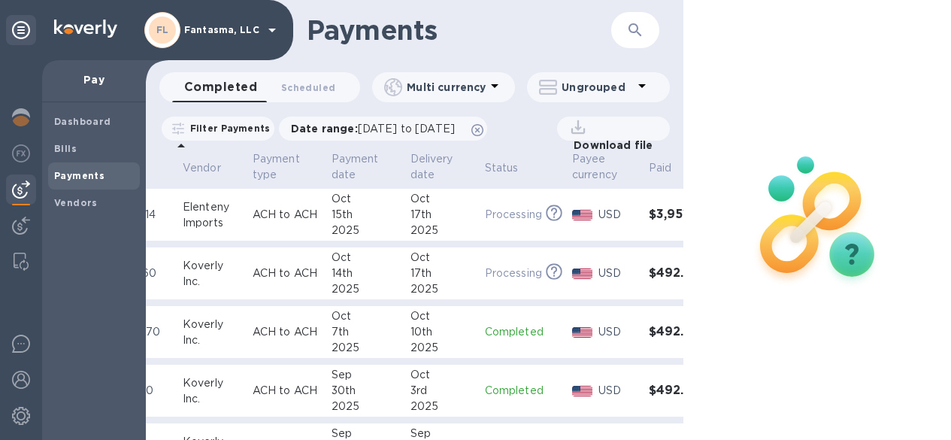
scroll to position [0, 132]
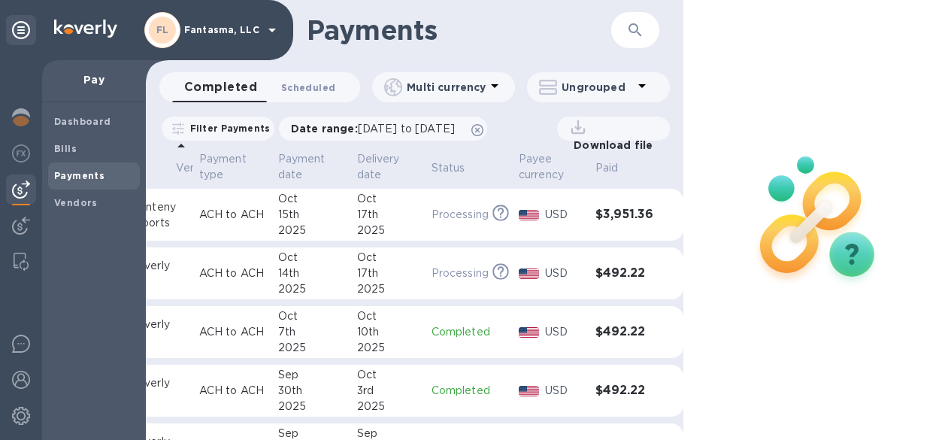
click at [312, 83] on span "Scheduled 0" at bounding box center [308, 88] width 54 height 16
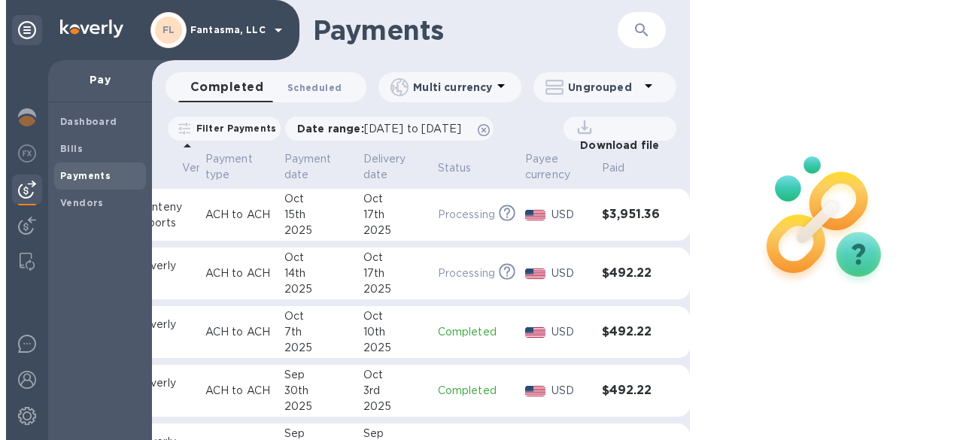
scroll to position [0, 76]
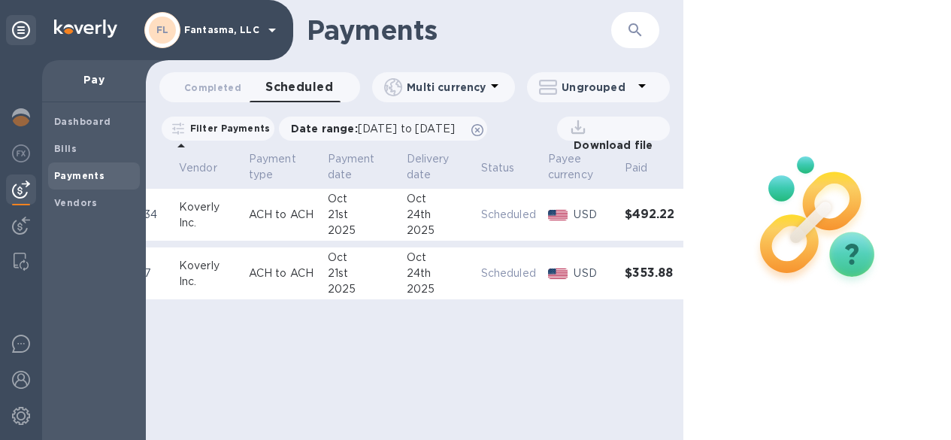
click at [372, 278] on div "21st" at bounding box center [361, 273] width 67 height 16
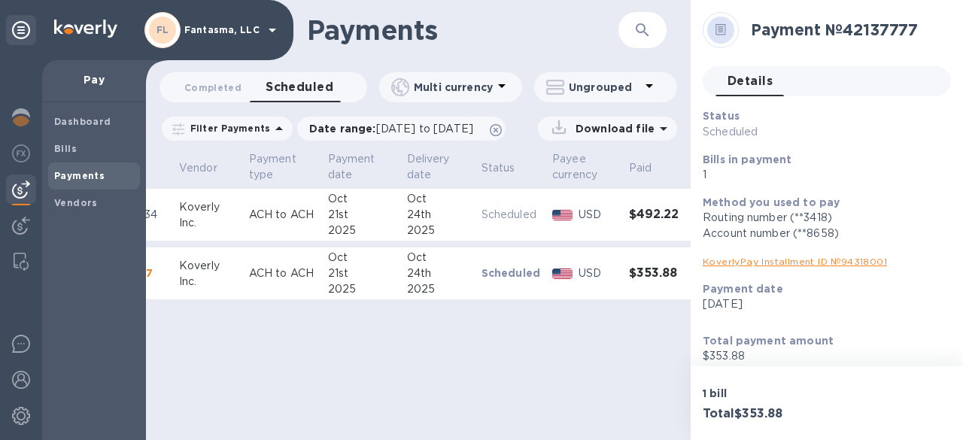
click at [585, 263] on div "USD" at bounding box center [597, 273] width 44 height 22
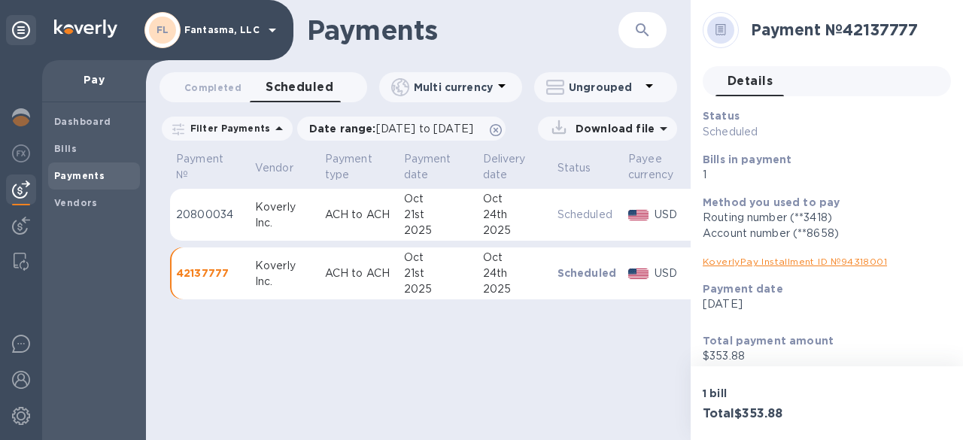
click at [196, 268] on p "42137777" at bounding box center [209, 272] width 67 height 15
click at [34, 122] on div at bounding box center [21, 118] width 30 height 33
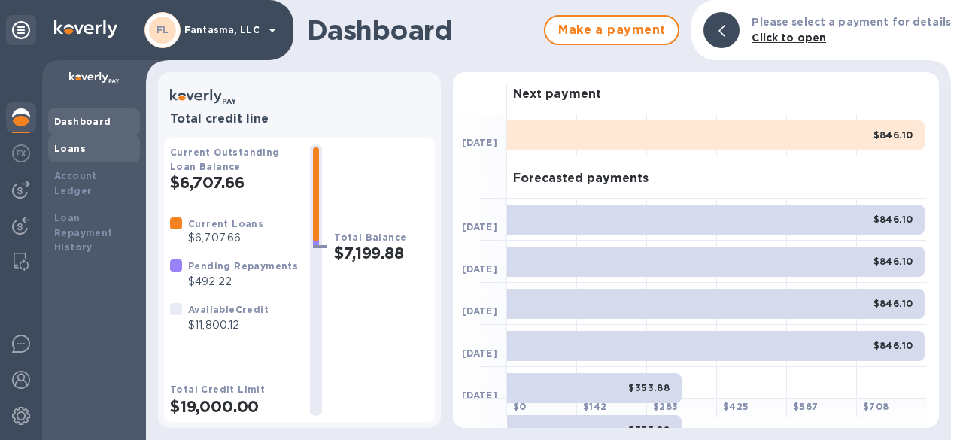
click at [87, 147] on div "Loans" at bounding box center [94, 148] width 80 height 15
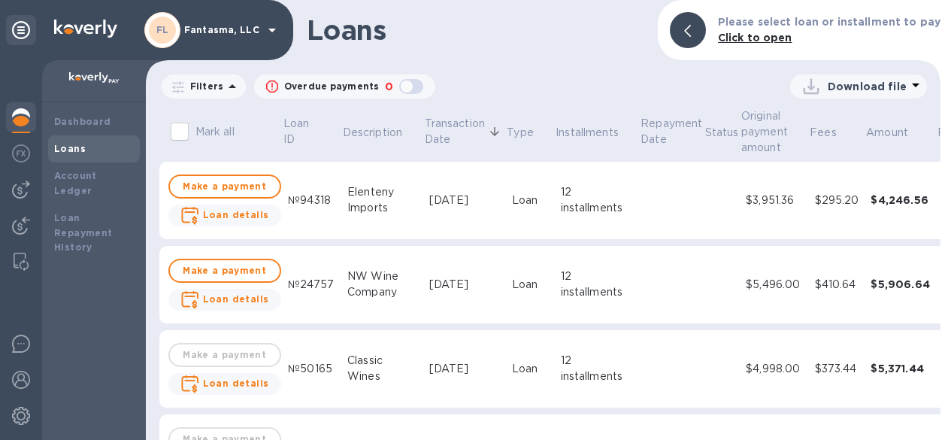
click at [439, 193] on div "[DATE]" at bounding box center [464, 201] width 71 height 16
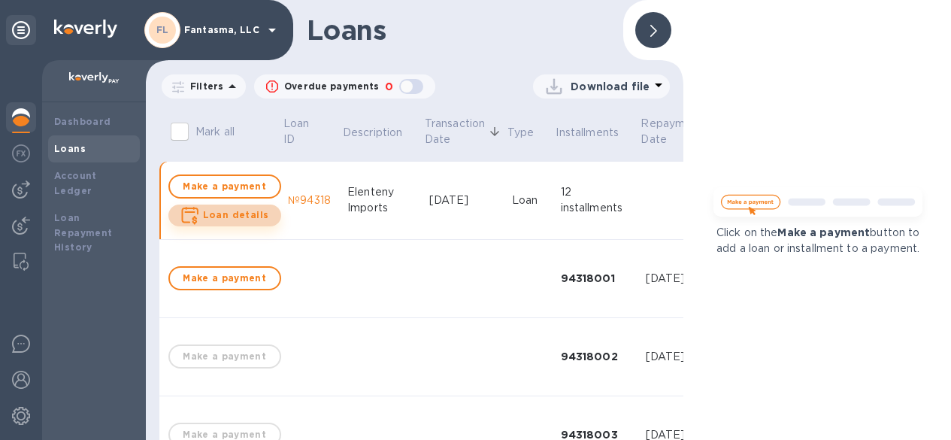
click at [252, 214] on b "Loan details" at bounding box center [236, 214] width 66 height 11
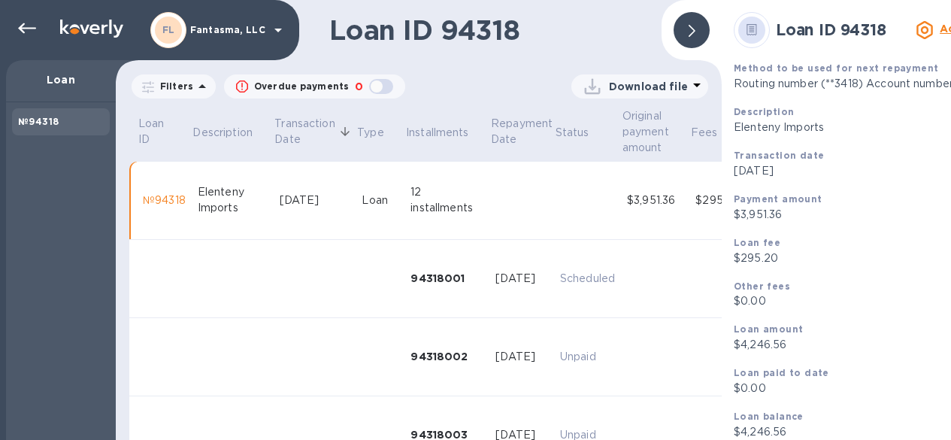
click at [946, 26] on b "Actions" at bounding box center [961, 29] width 43 height 12
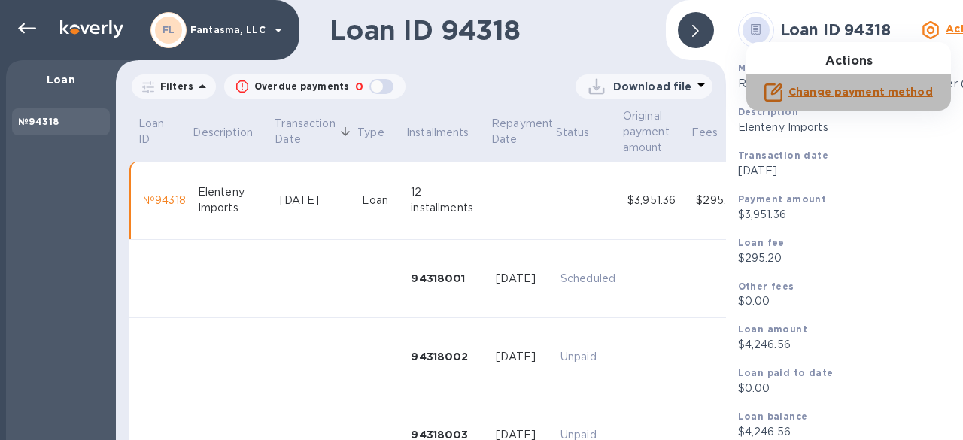
click at [879, 90] on b "Change payment method" at bounding box center [860, 92] width 144 height 12
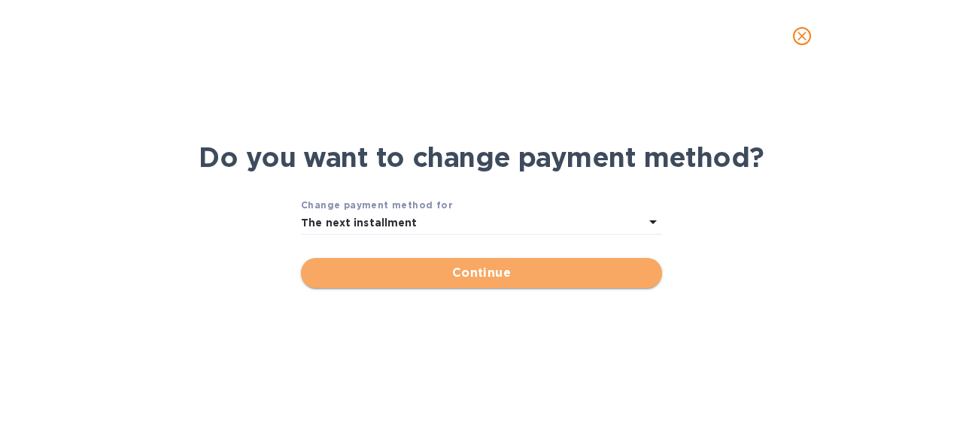
click at [569, 264] on span "Continue" at bounding box center [481, 273] width 337 height 18
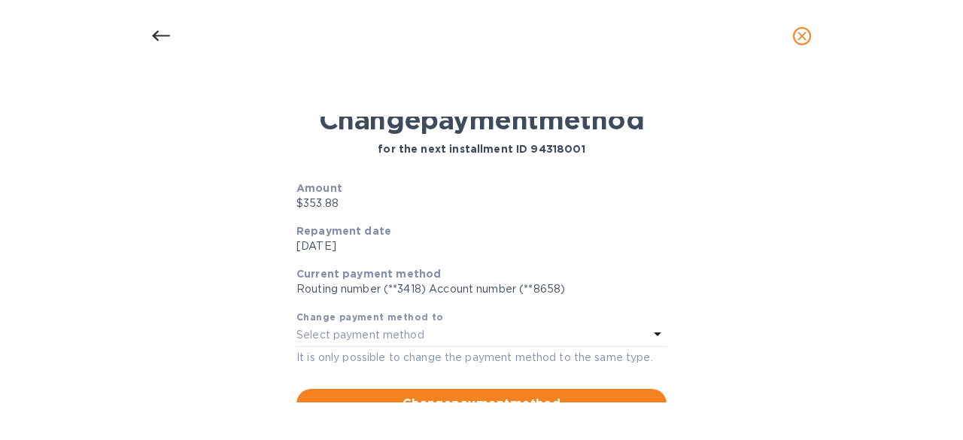
scroll to position [42, 0]
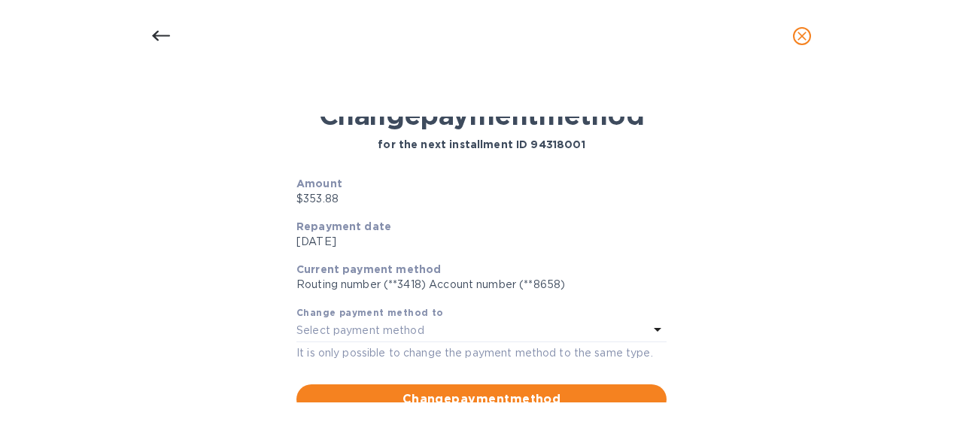
click at [623, 326] on div "Select payment method" at bounding box center [472, 330] width 352 height 21
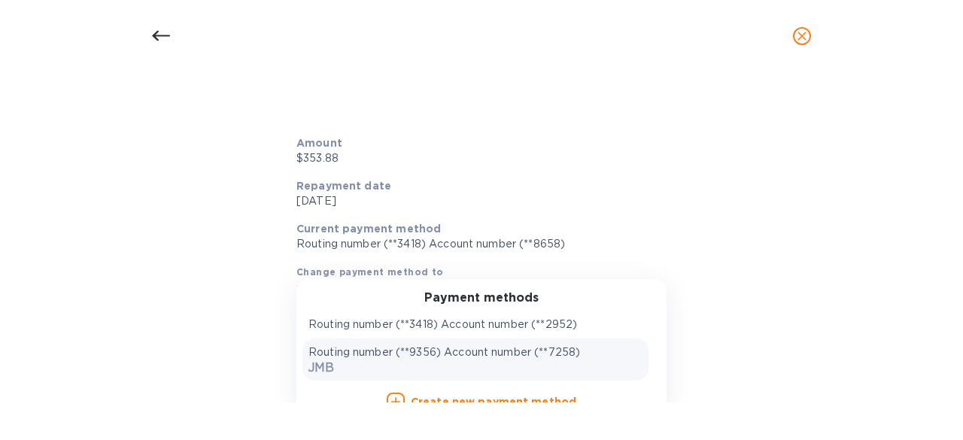
scroll to position [83, 0]
click at [540, 352] on p "Routing number (**9356) Account number (**7258)" at bounding box center [444, 352] width 272 height 16
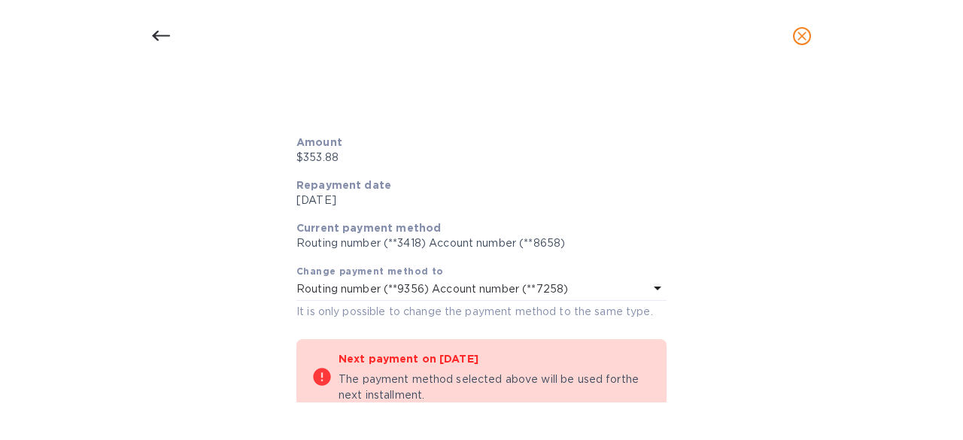
click at [700, 302] on div "Change payment method for the next installment ID 94318001 Amount $353.88 Repay…" at bounding box center [481, 260] width 939 height 287
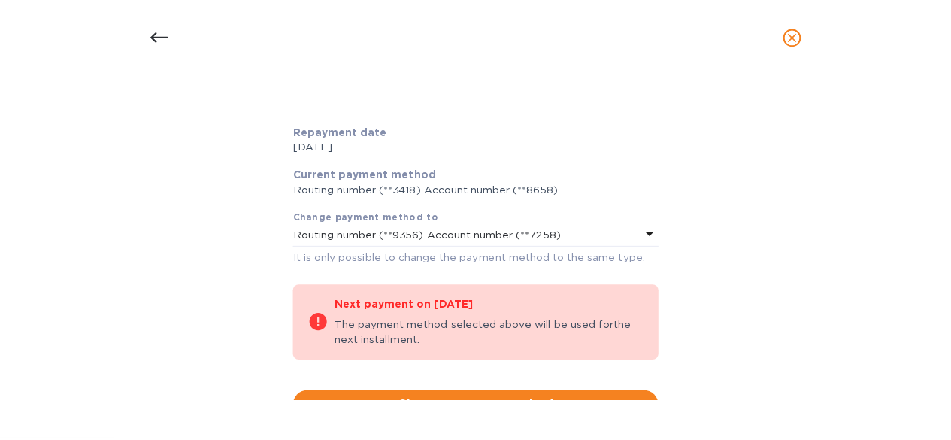
scroll to position [163, 0]
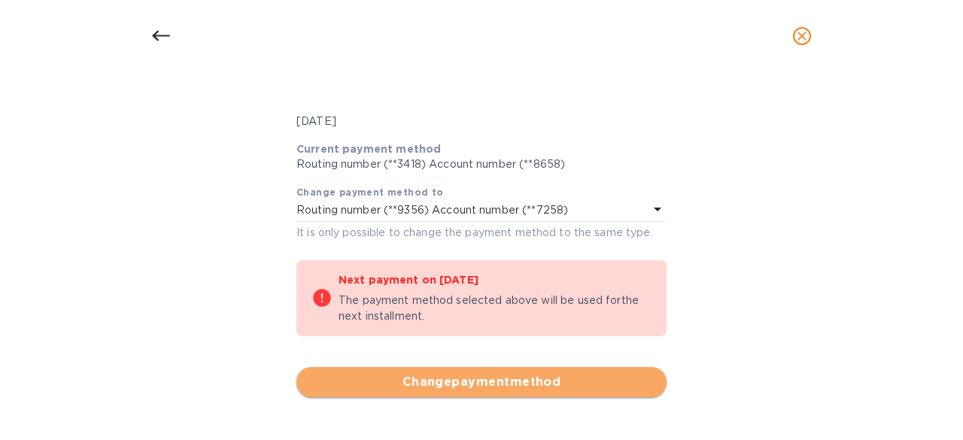
click at [498, 381] on span "Change payment method" at bounding box center [481, 382] width 346 height 18
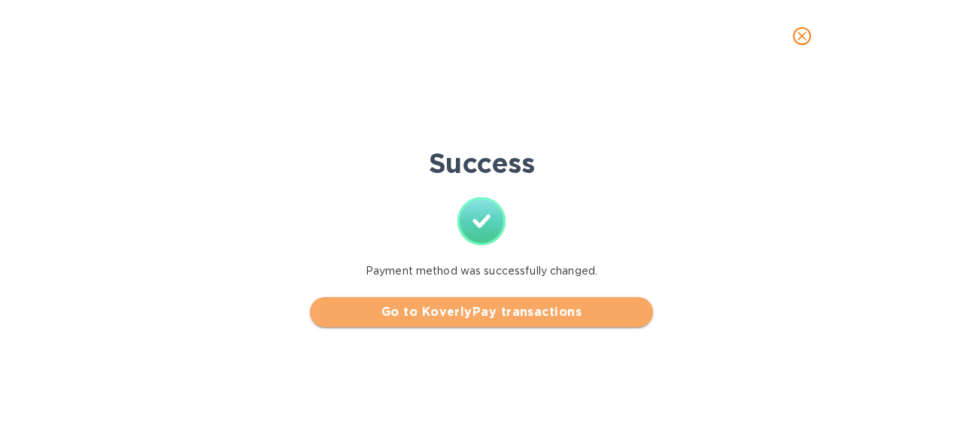
click at [499, 317] on span "Go to KoverlyPay transactions" at bounding box center [481, 312] width 319 height 18
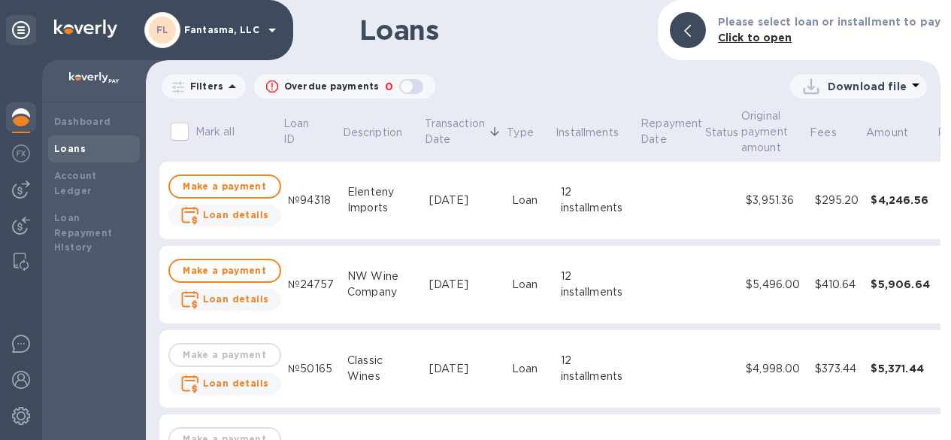
click at [546, 196] on td "Loan" at bounding box center [530, 201] width 49 height 78
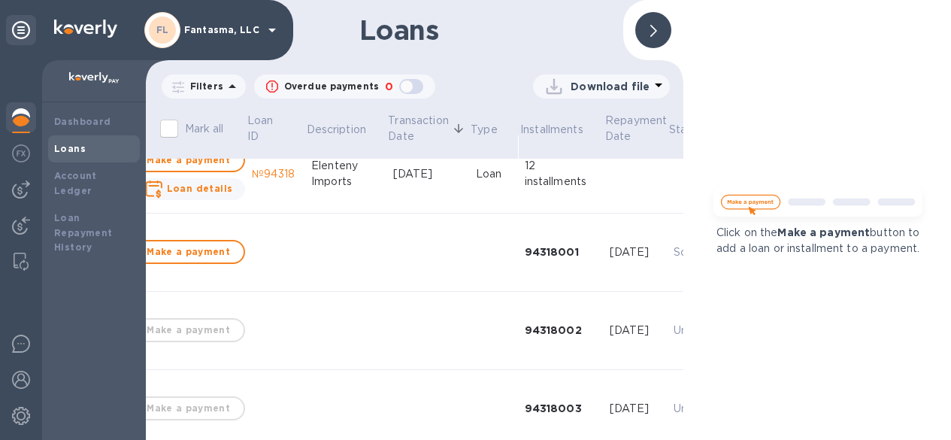
scroll to position [26, 13]
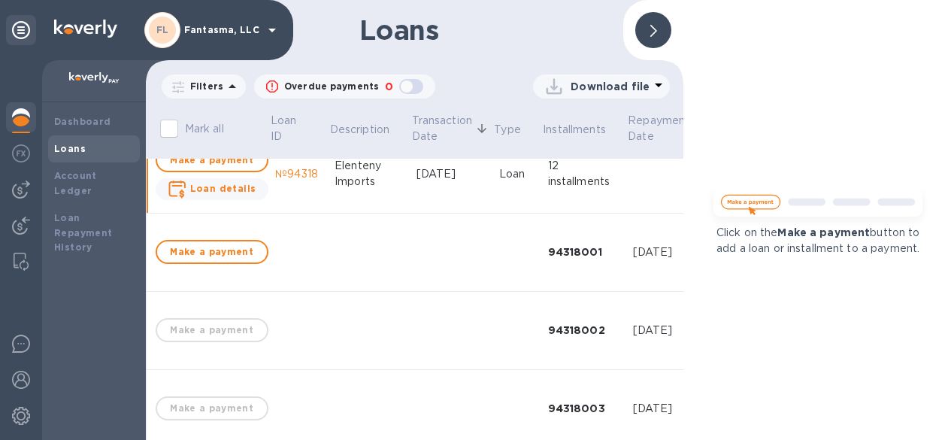
click at [419, 185] on td "[DATE]" at bounding box center [452, 174] width 83 height 78
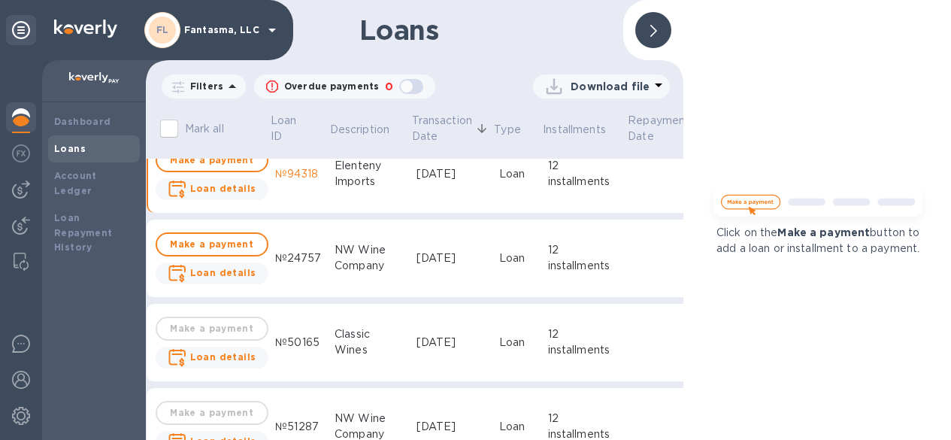
click at [486, 259] on td "[DATE]" at bounding box center [452, 259] width 83 height 78
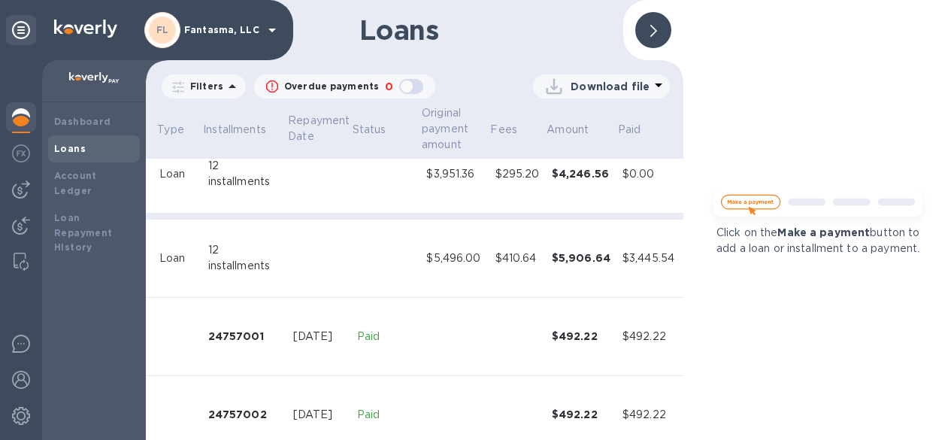
scroll to position [26, 354]
click at [651, 26] on icon at bounding box center [654, 31] width 7 height 12
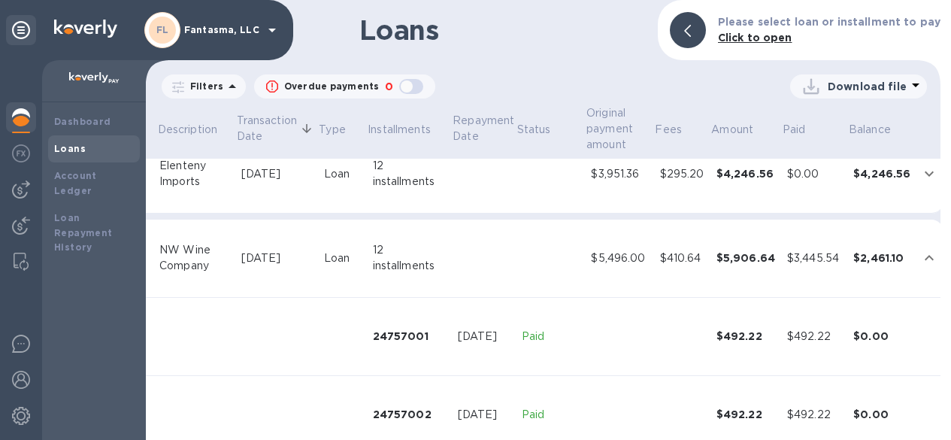
scroll to position [26, 181]
